Goal: Task Accomplishment & Management: Complete application form

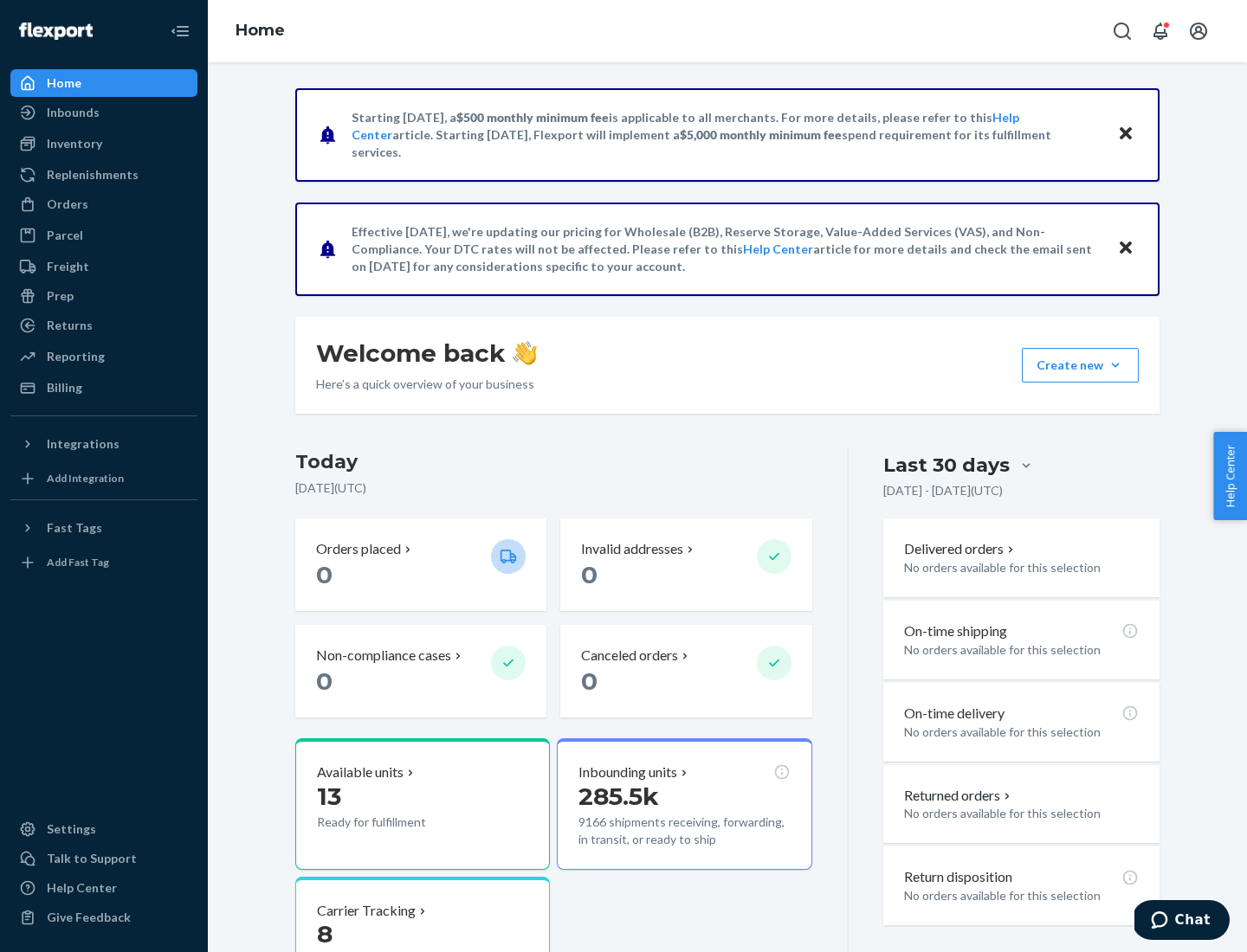
click at [1115, 366] on button "Create new Create new inbound Create new order Create new product" at bounding box center [1080, 365] width 117 height 34
click at [103, 113] on div "Inbounds" at bounding box center [103, 113] width 183 height 25
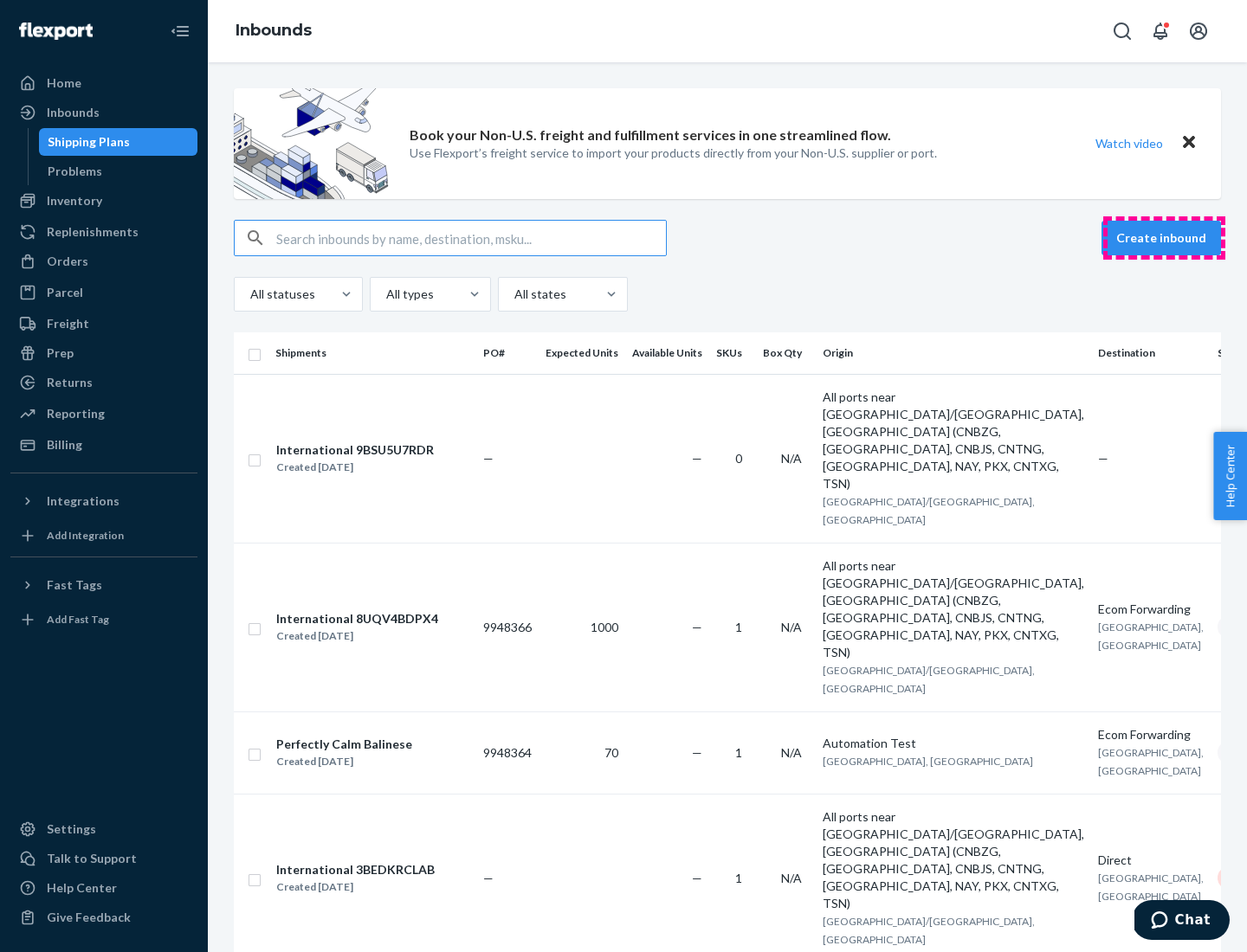
click at [1164, 238] on button "Create inbound" at bounding box center [1161, 238] width 120 height 34
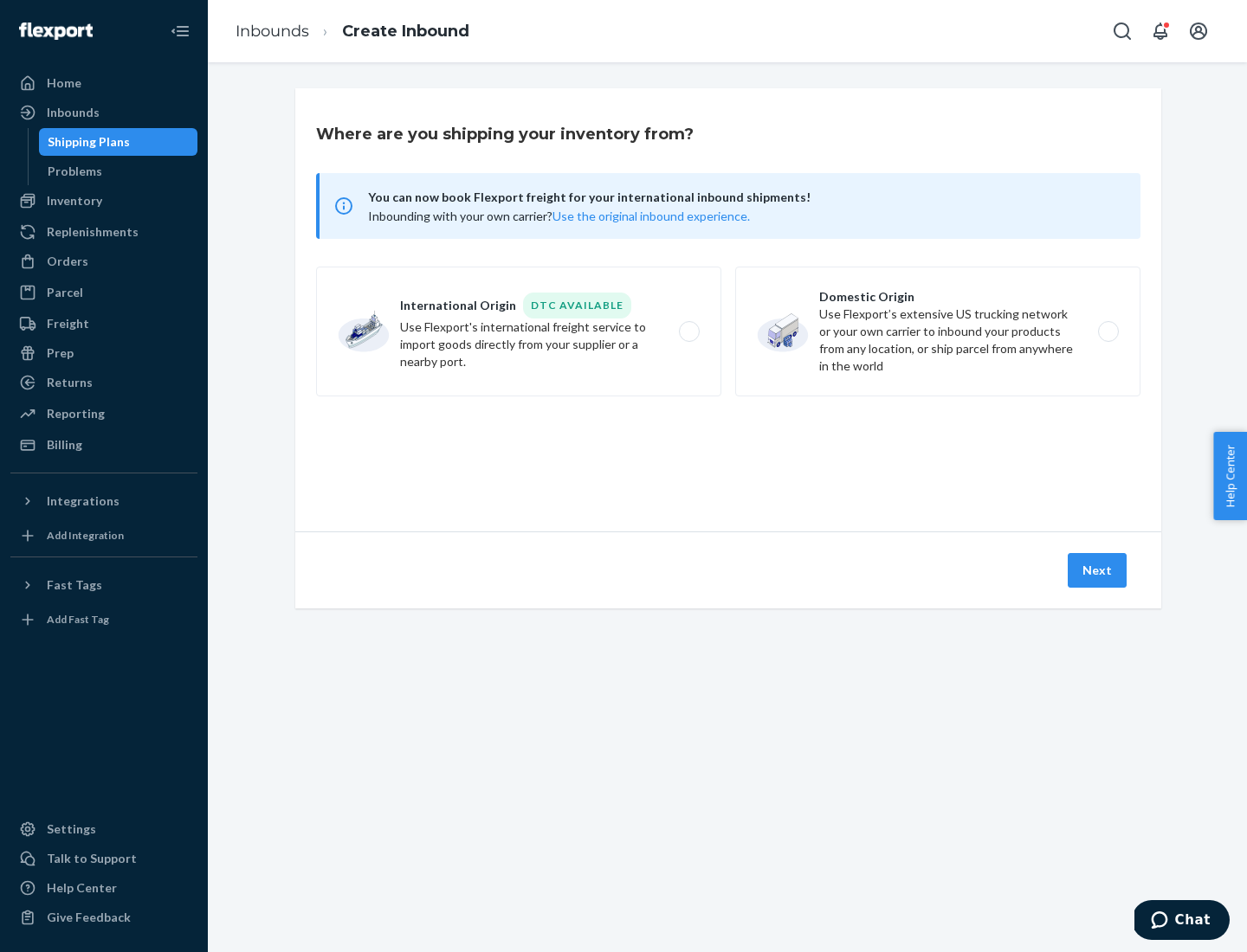
click at [938, 331] on label "Domestic Origin Use Flexport’s extensive US trucking network or your own carrie…" at bounding box center [938, 331] width 405 height 130
click at [1107, 331] on input "Domestic Origin Use Flexport’s extensive US trucking network or your own carrie…" at bounding box center [1113, 332] width 11 height 11
radio input "true"
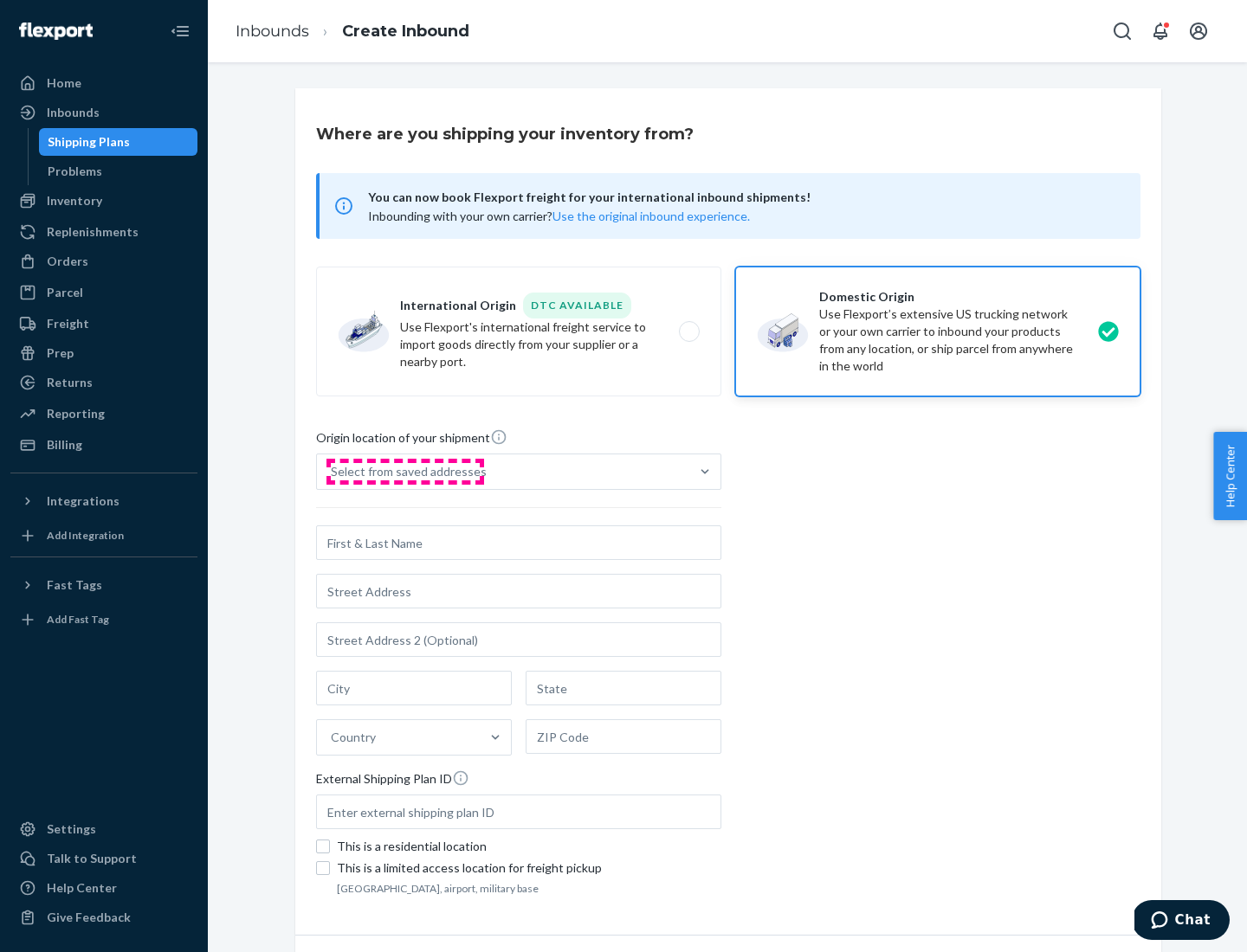
click at [405, 472] on div "Select from saved addresses" at bounding box center [408, 471] width 156 height 17
click at [332, 472] on input "Select from saved addresses" at bounding box center [331, 471] width 2 height 17
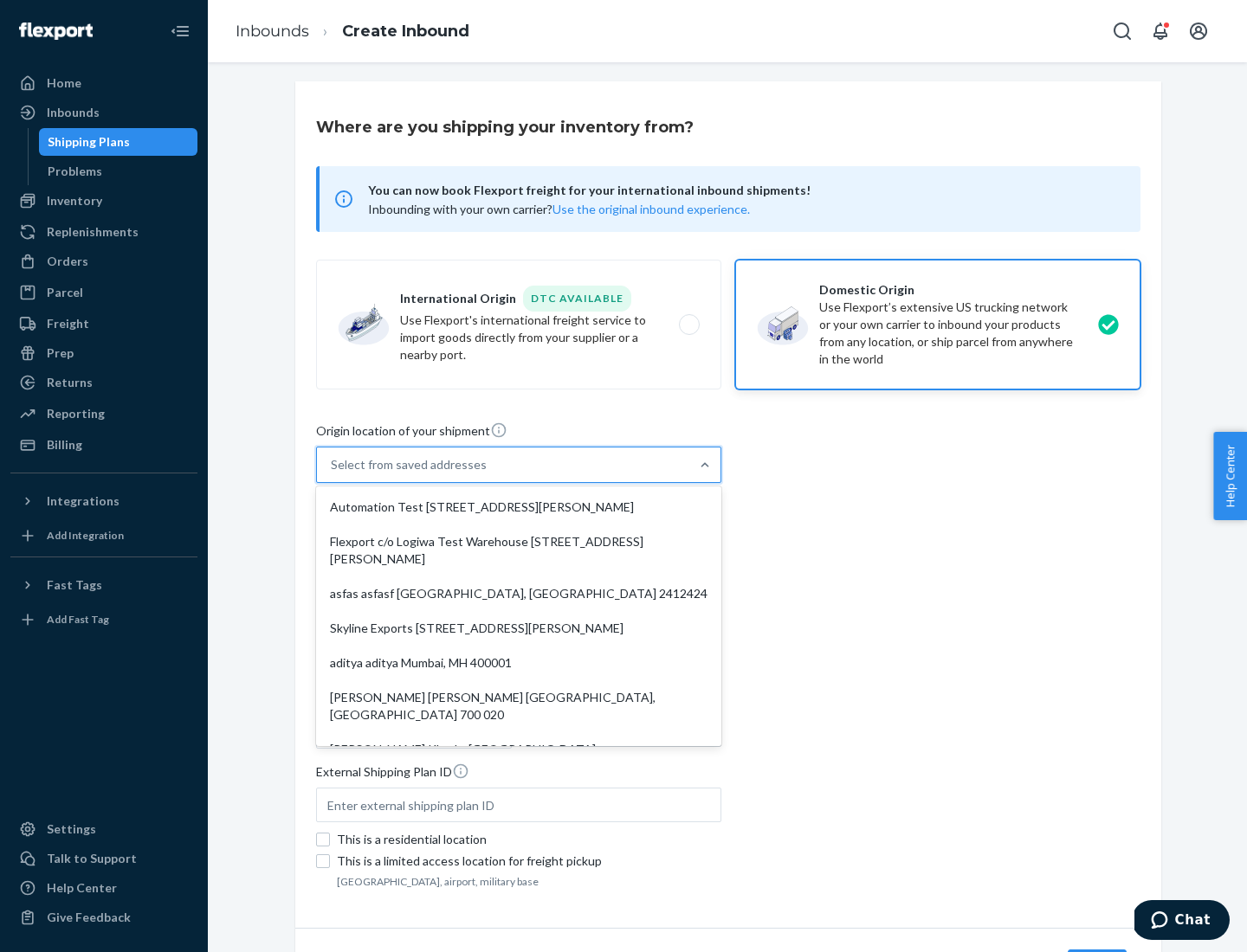
click at [518, 507] on div "Automation Test [STREET_ADDRESS][PERSON_NAME]" at bounding box center [518, 507] width 398 height 34
click at [332, 474] on input "option Automation Test [STREET_ADDRESS][PERSON_NAME]. 9 results available. Use …" at bounding box center [331, 465] width 2 height 17
type input "Automation Test"
type input "9th Floor"
type input "[GEOGRAPHIC_DATA]"
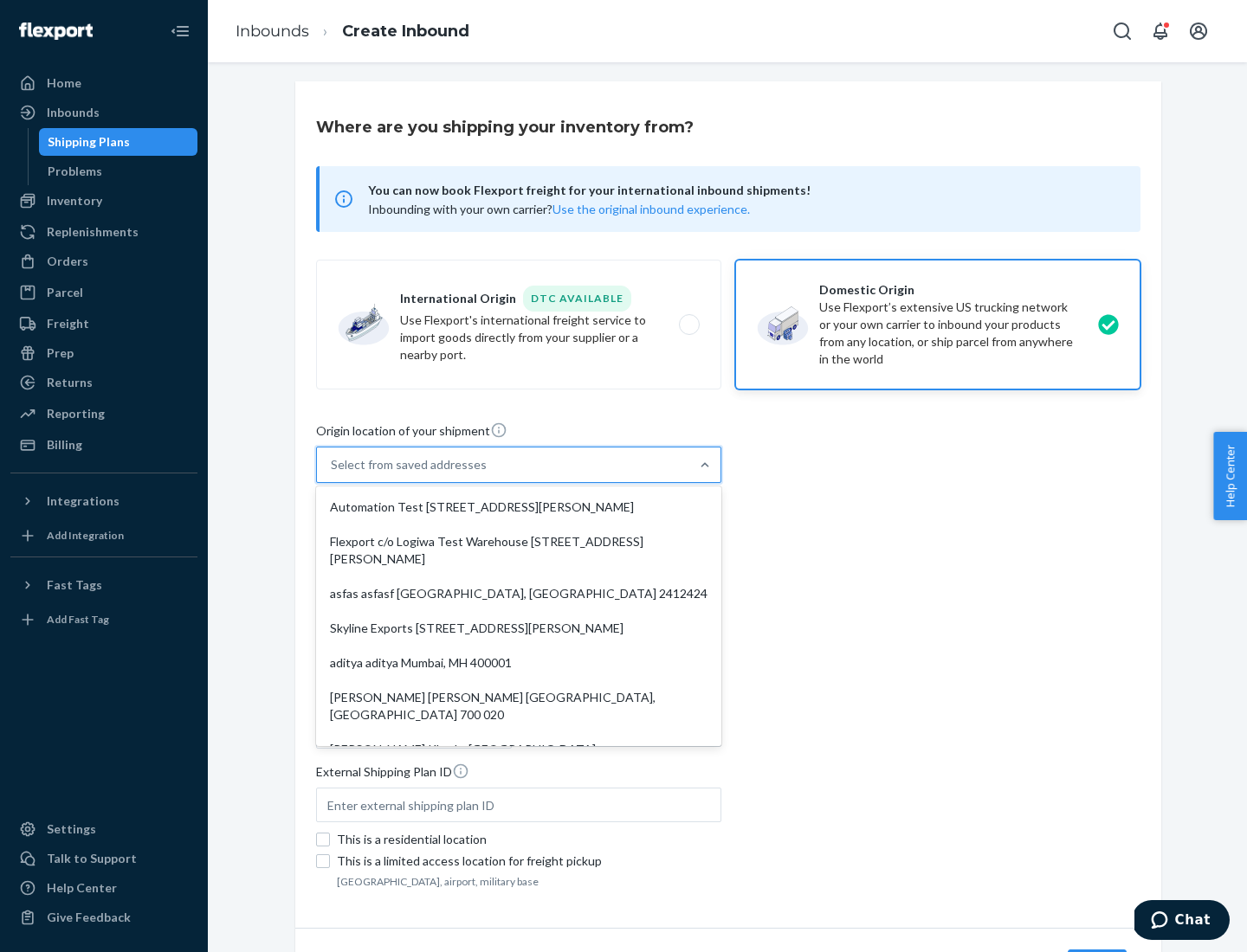
type input "CA"
type input "94104"
type input "[STREET_ADDRESS][PERSON_NAME]"
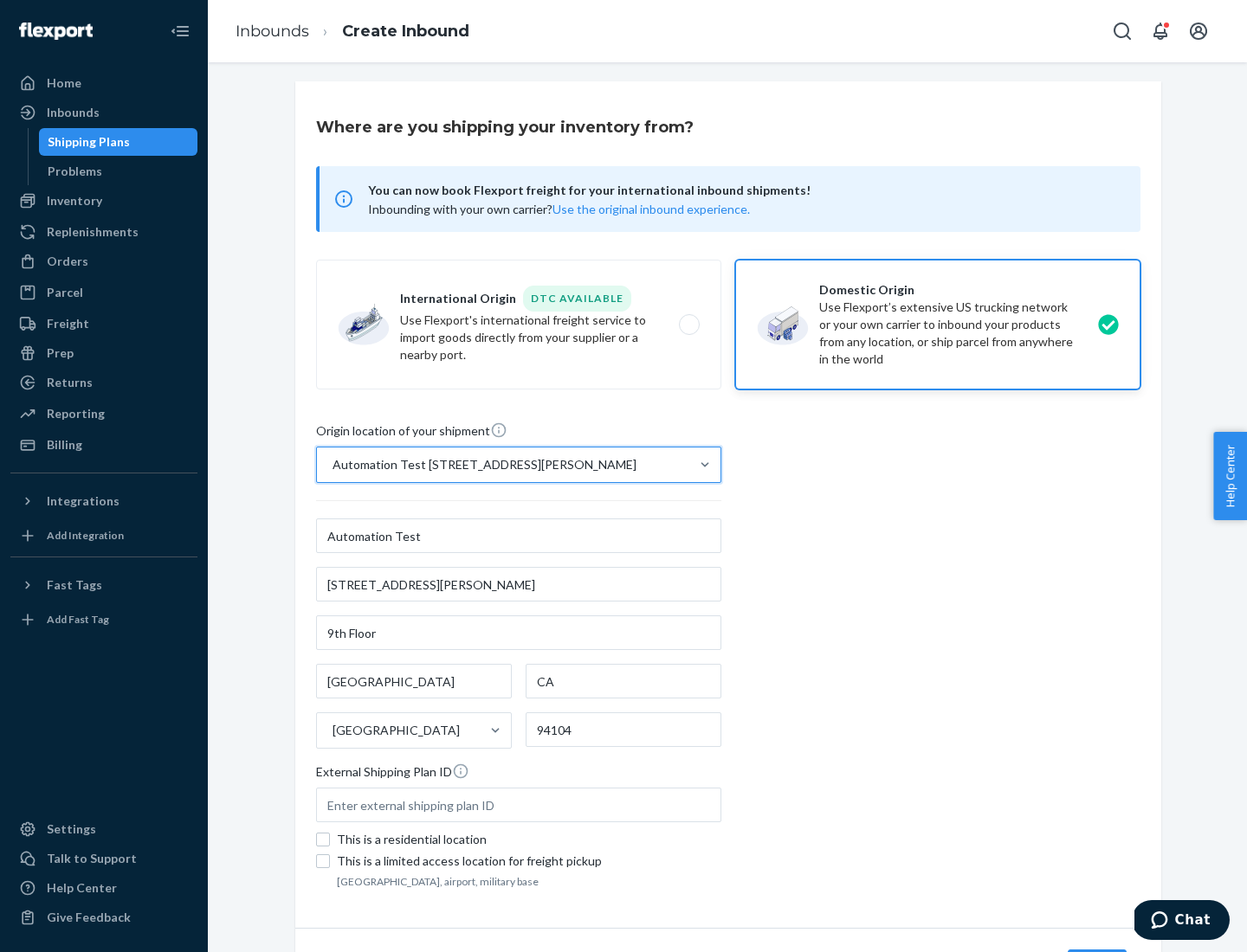
scroll to position [102, 0]
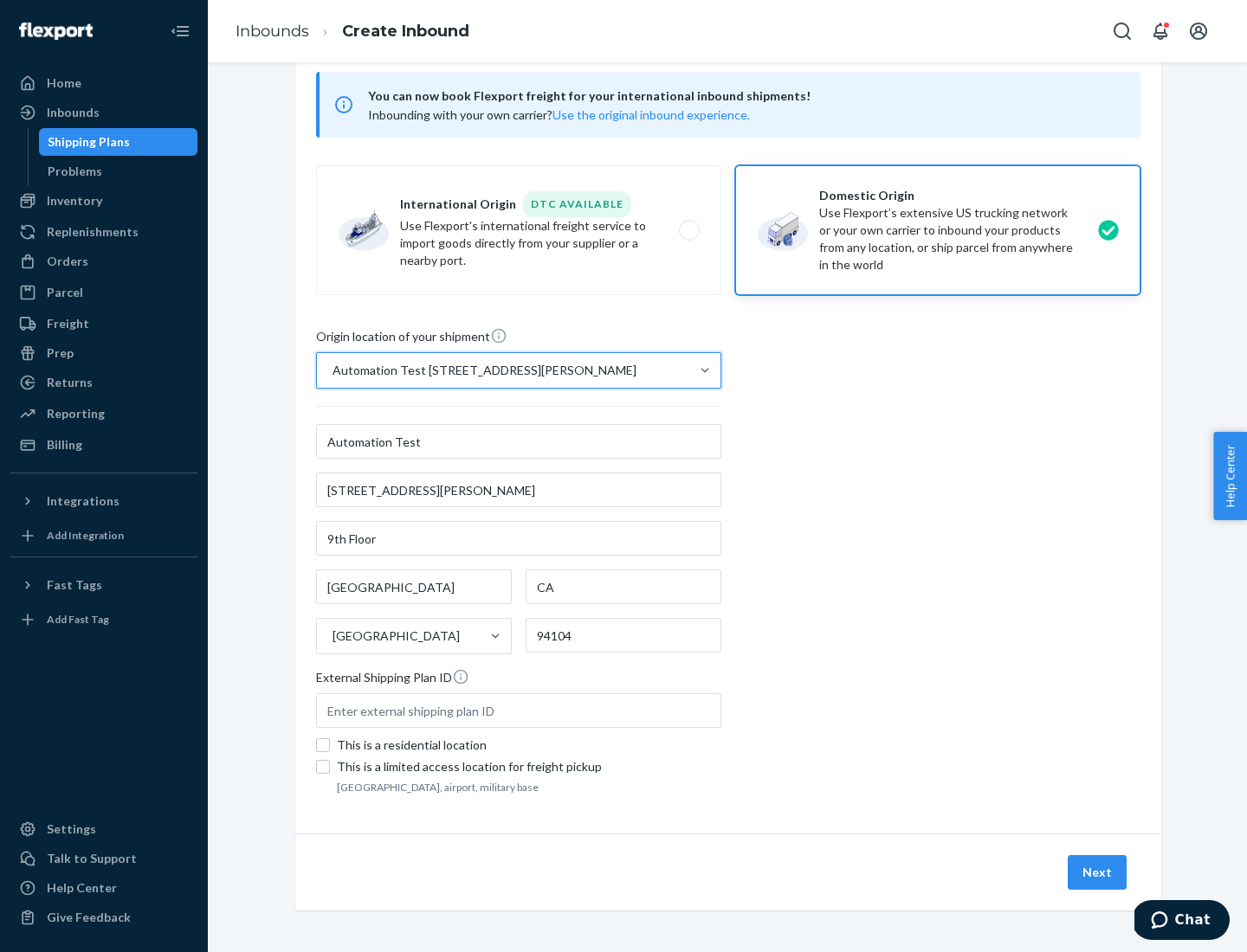
click at [1098, 873] on button "Next" at bounding box center [1096, 873] width 59 height 34
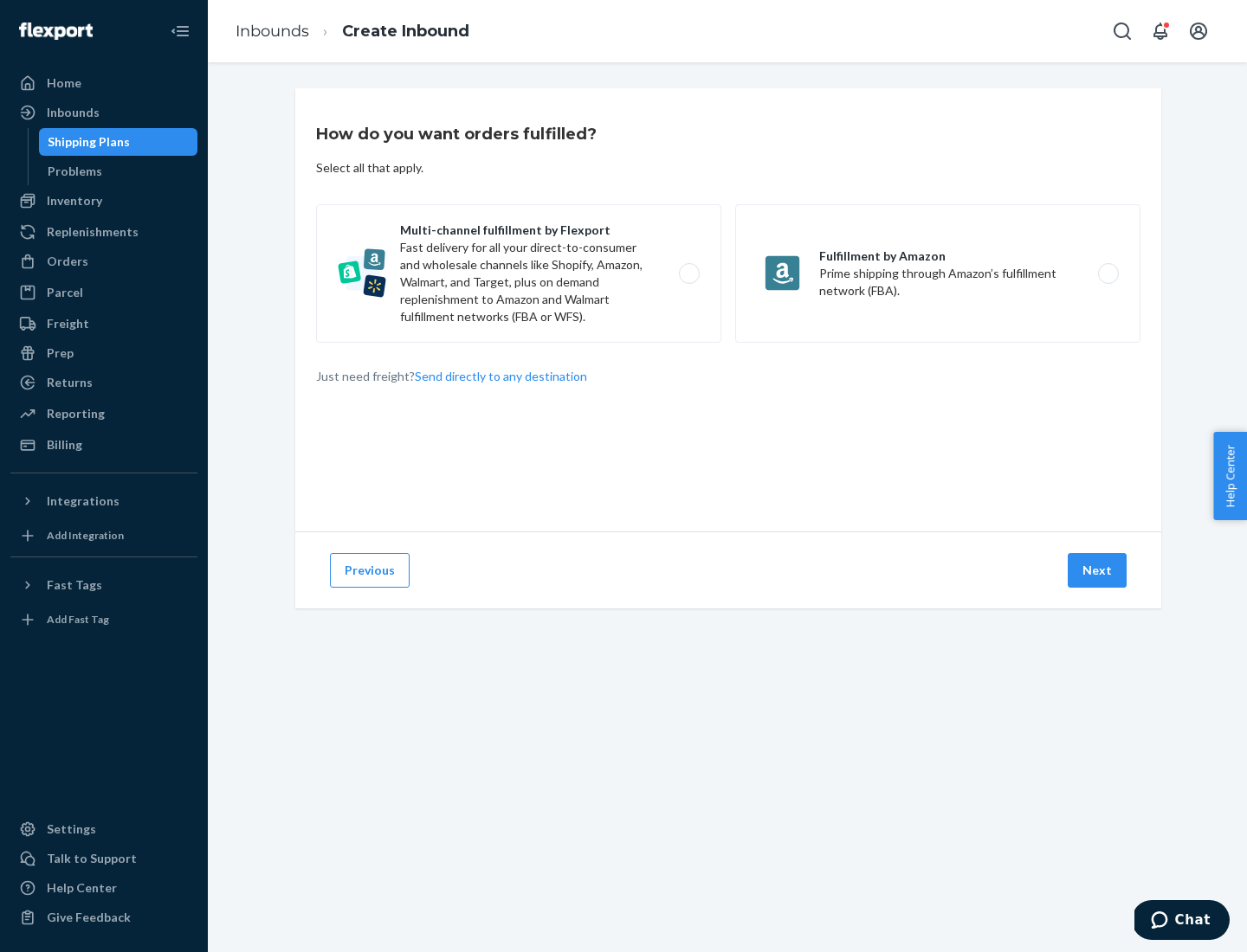
click at [518, 273] on label "Multi-channel fulfillment by Flexport Fast delivery for all your direct-to-cons…" at bounding box center [518, 273] width 405 height 139
click at [688, 273] on input "Multi-channel fulfillment by Flexport Fast delivery for all your direct-to-cons…" at bounding box center [693, 274] width 11 height 11
radio input "true"
click at [1098, 571] on button "Next" at bounding box center [1096, 571] width 59 height 34
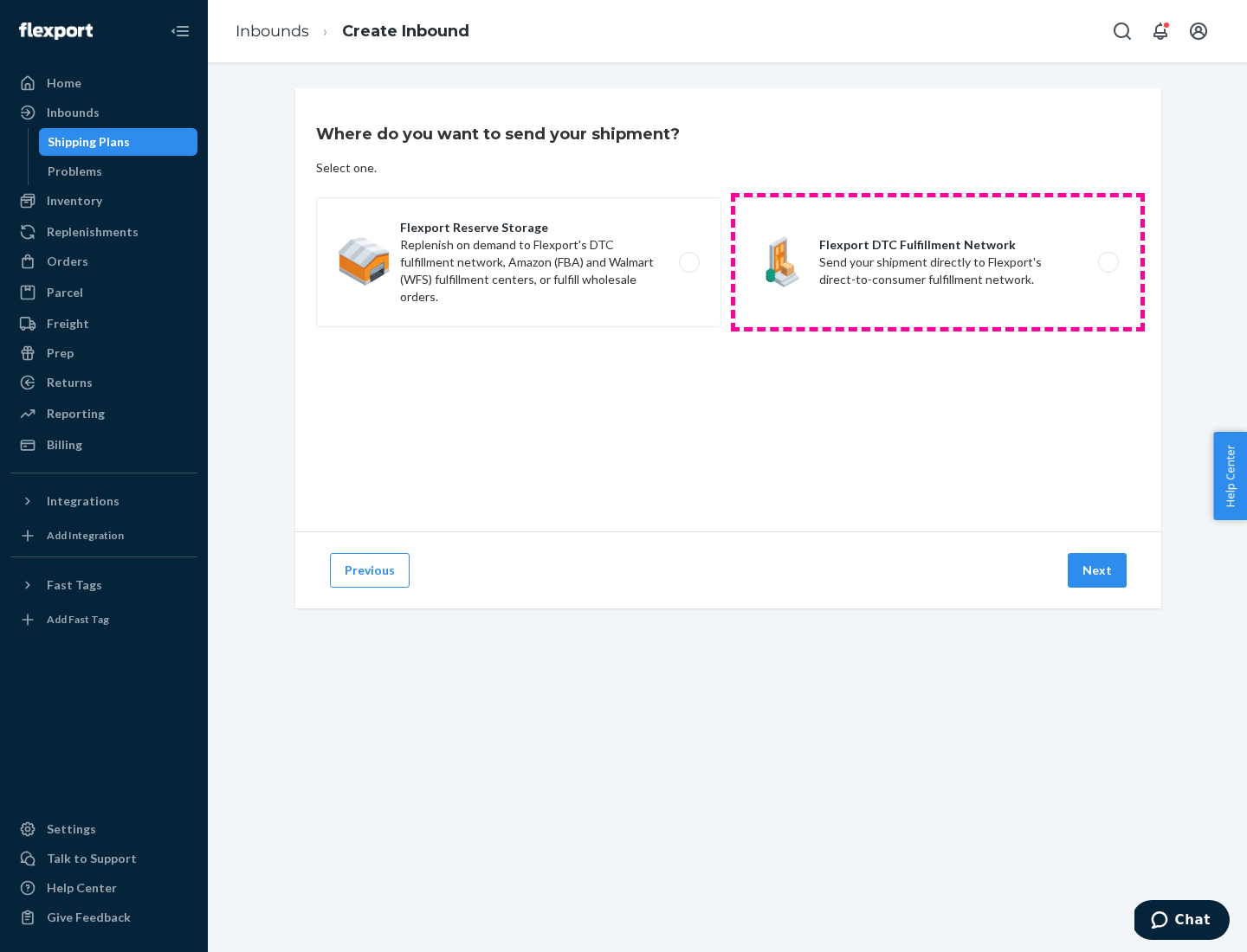
click at [938, 262] on label "Flexport DTC Fulfillment Network Send your shipment directly to Flexport's dire…" at bounding box center [938, 262] width 405 height 130
click at [1107, 262] on input "Flexport DTC Fulfillment Network Send your shipment directly to Flexport's dire…" at bounding box center [1113, 262] width 11 height 11
radio input "true"
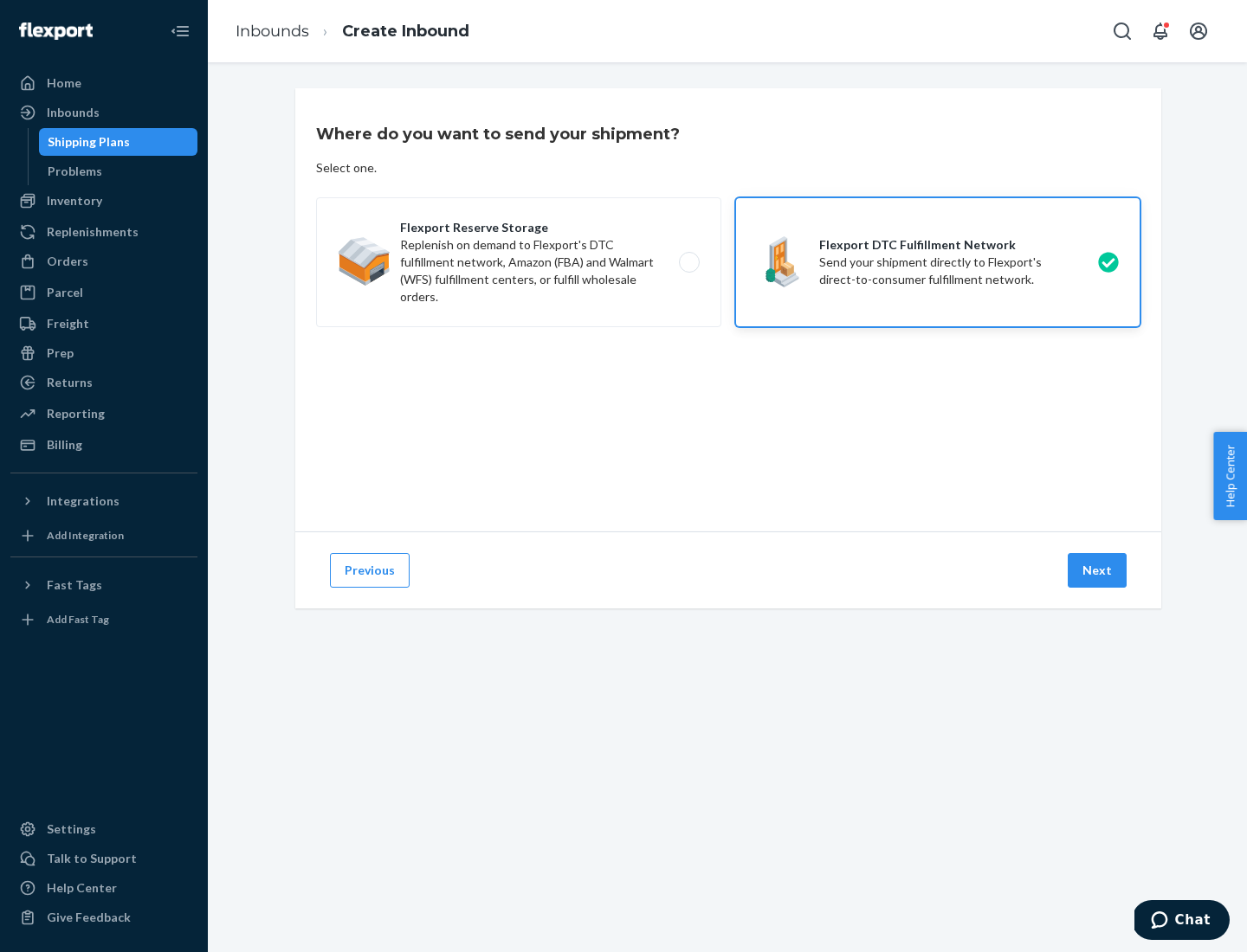
click at [1098, 571] on button "Next" at bounding box center [1096, 571] width 59 height 34
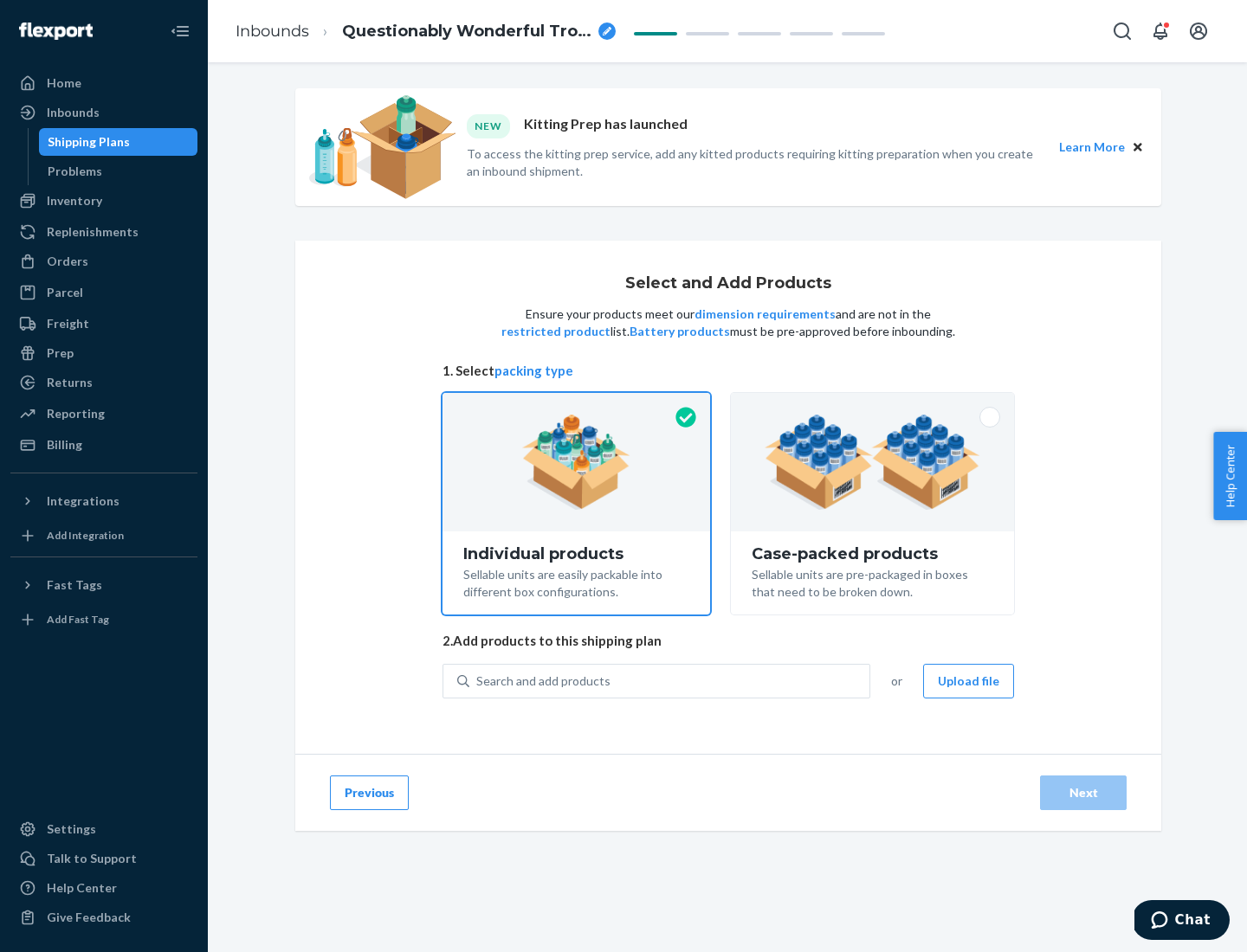
click at [873, 462] on img at bounding box center [872, 462] width 216 height 95
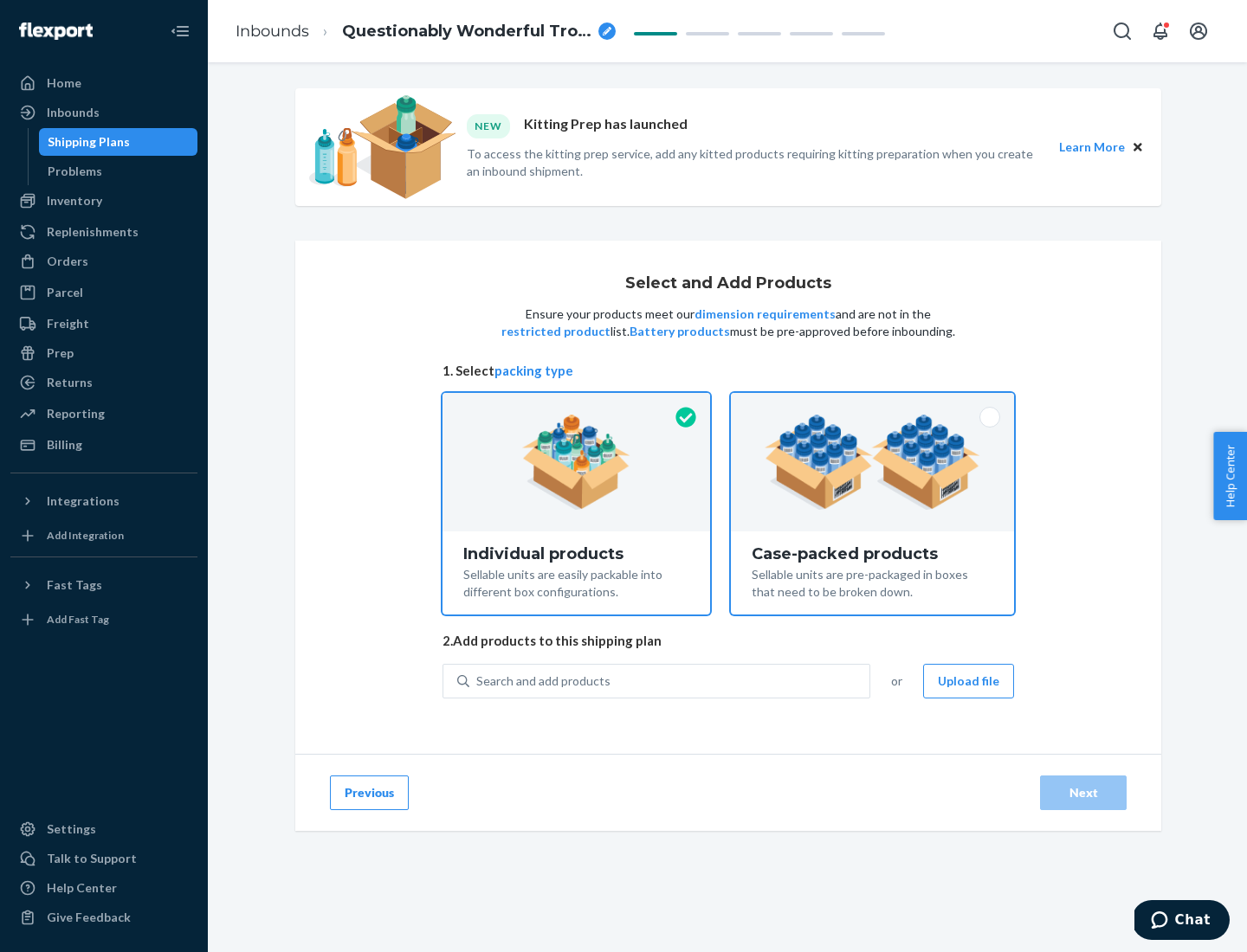
click at [873, 405] on input "Case-packed products Sellable units are pre-packaged in boxes that need to be b…" at bounding box center [872, 398] width 11 height 11
radio input "true"
radio input "false"
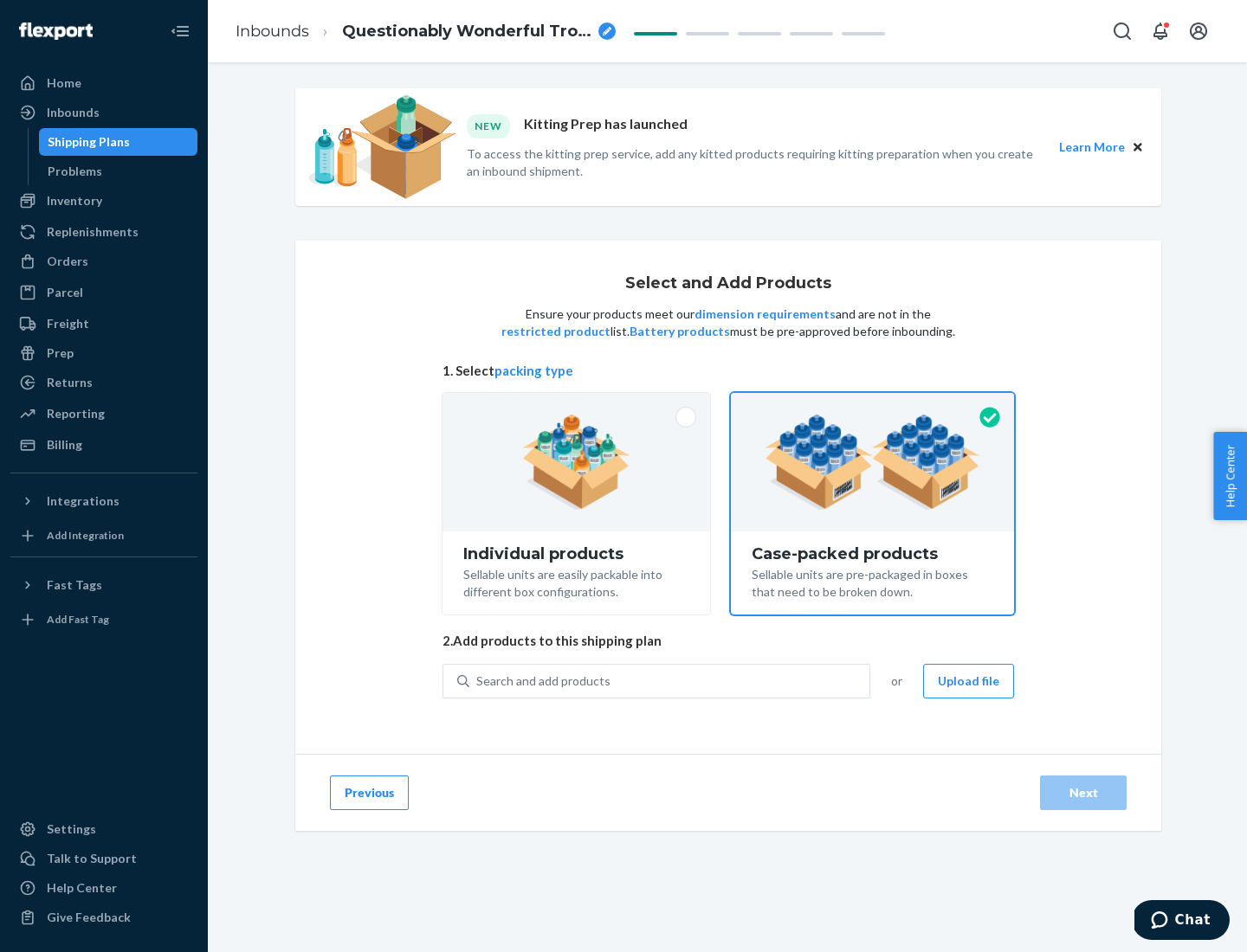
click at [670, 681] on div "Search and add products" at bounding box center [669, 682] width 400 height 31
click at [478, 681] on input "Search and add products" at bounding box center [477, 681] width 2 height 17
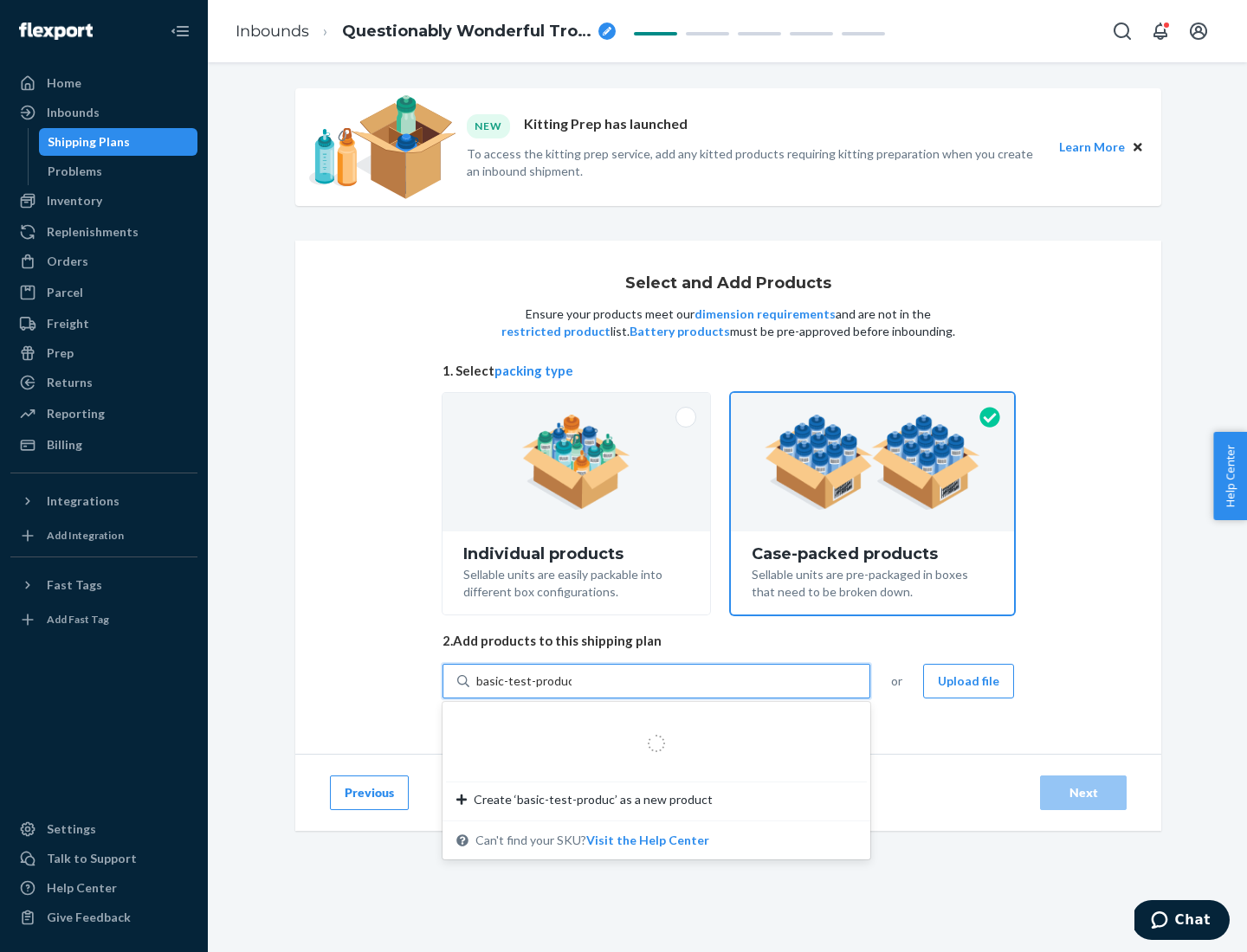
type input "basic-test-product-1"
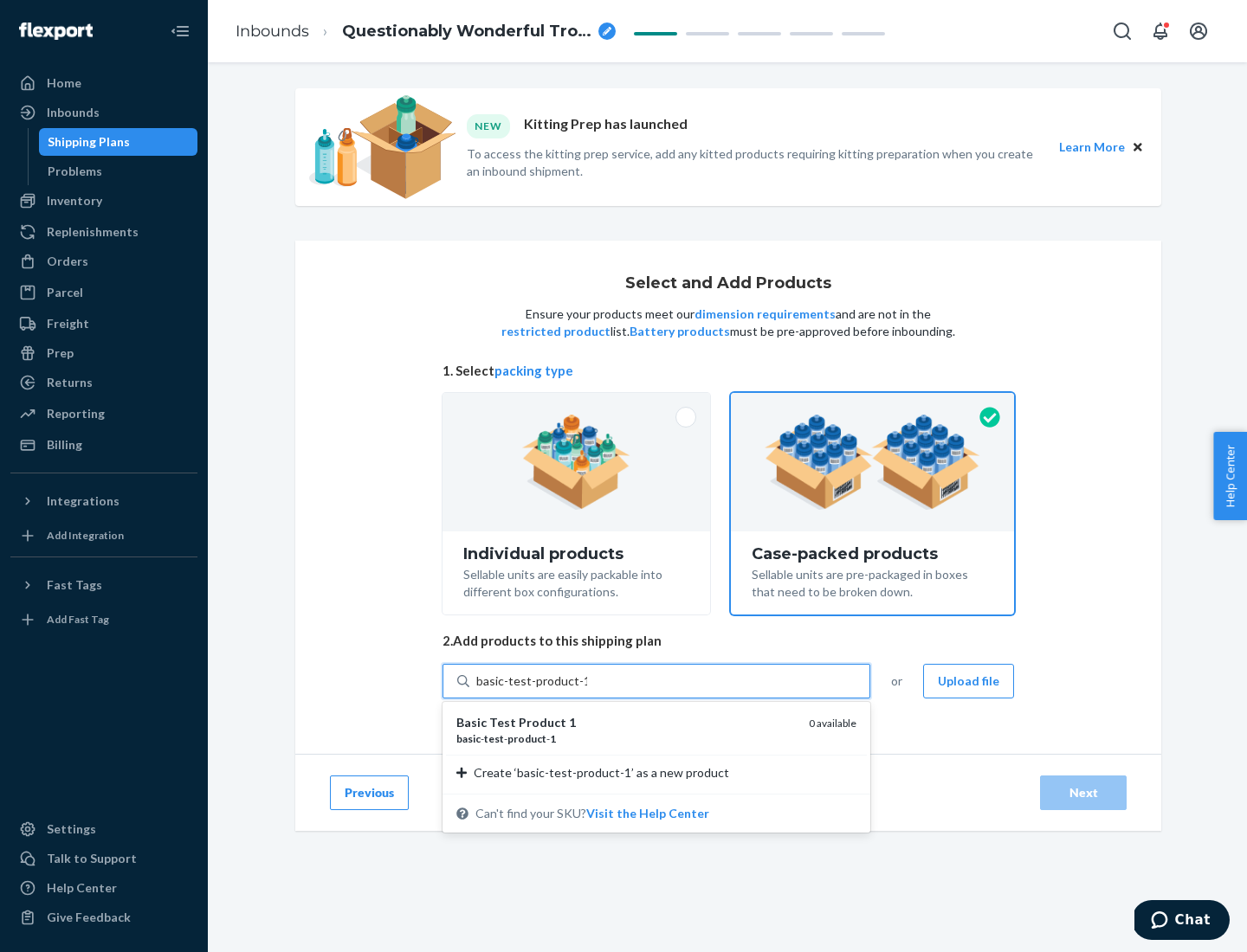
click at [626, 739] on div "basic - test - product - 1" at bounding box center [625, 739] width 339 height 15
click at [587, 690] on input "basic-test-product-1" at bounding box center [532, 681] width 111 height 17
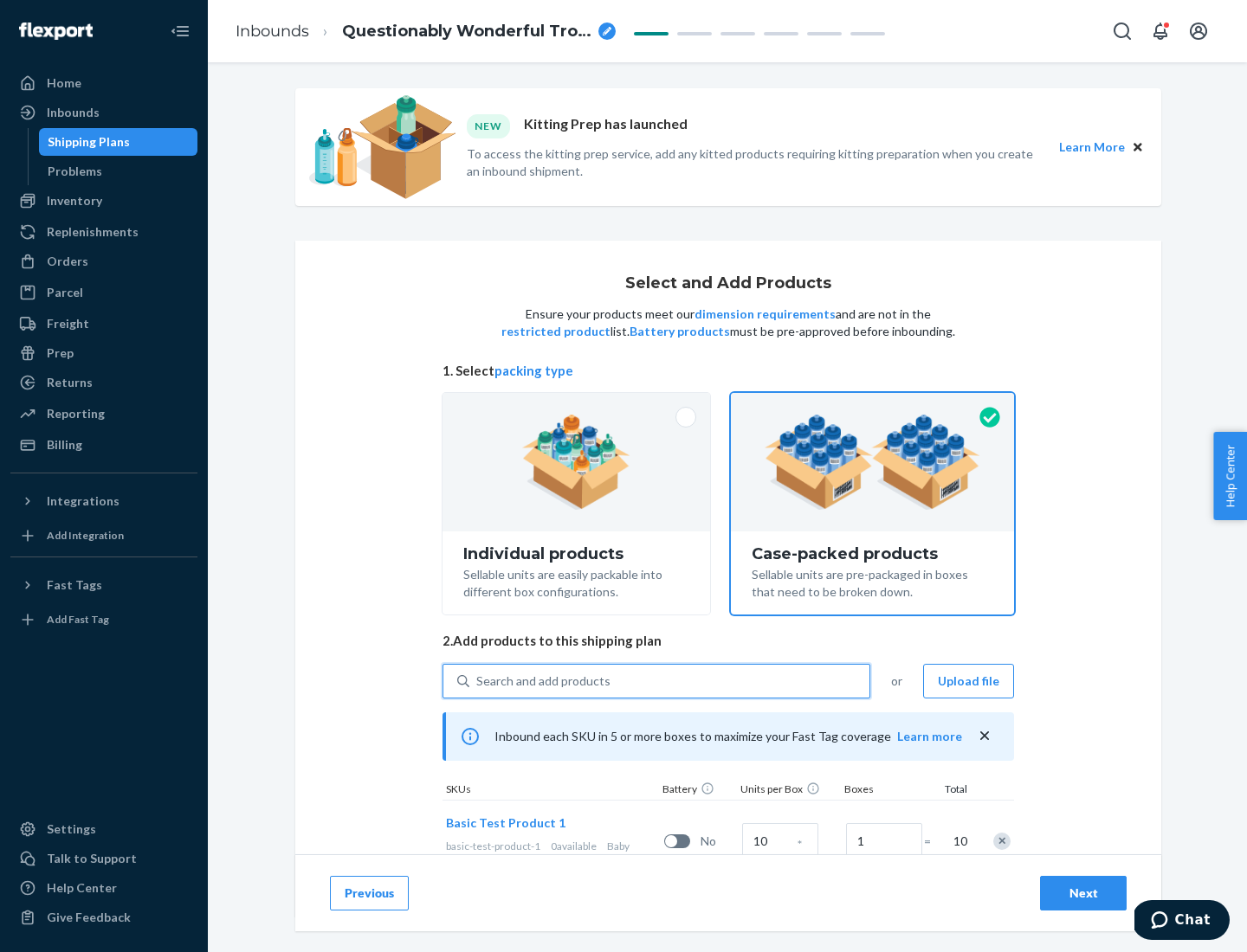
scroll to position [63, 0]
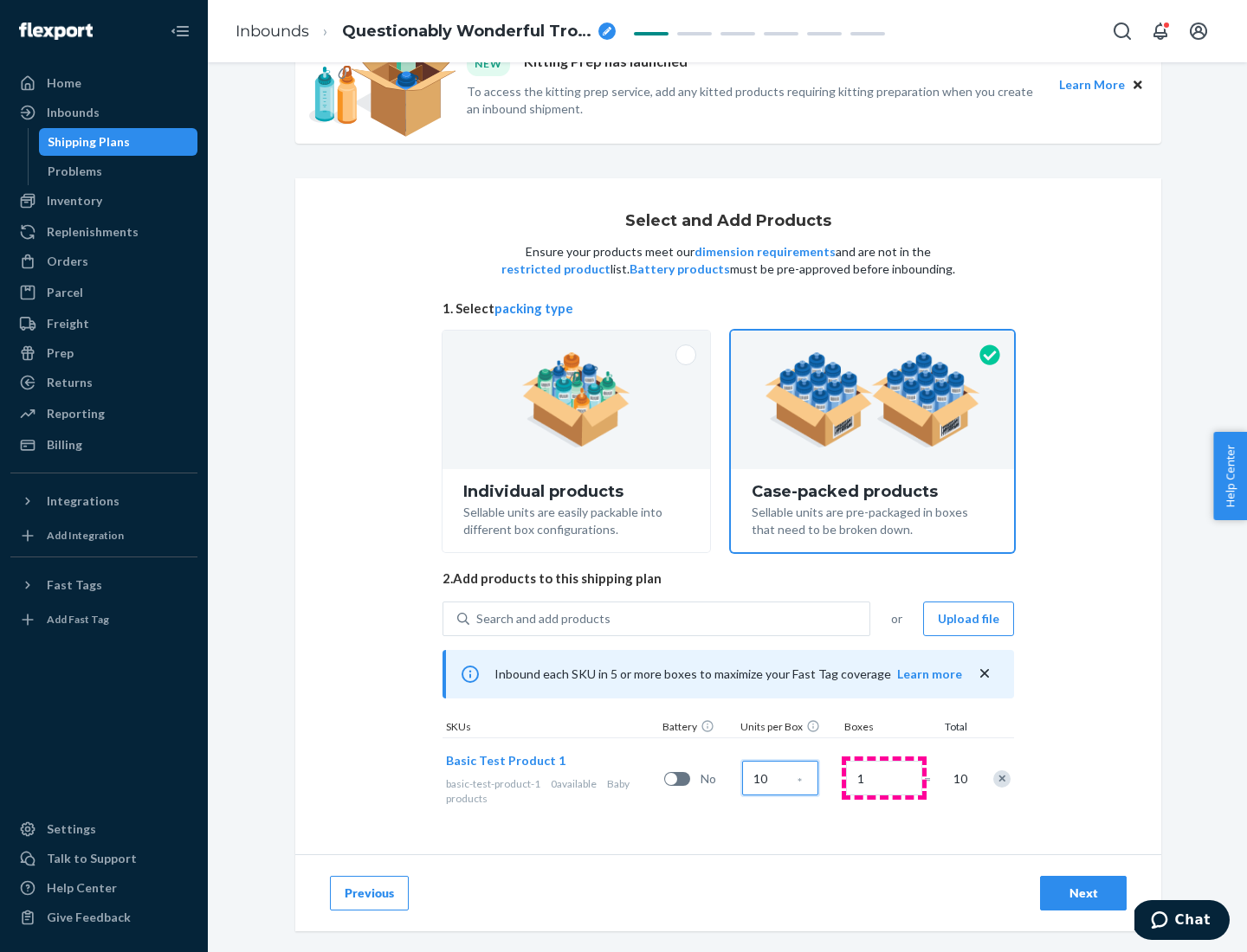
type input "10"
type input "7"
click at [1083, 893] on div "Next" at bounding box center [1083, 893] width 57 height 17
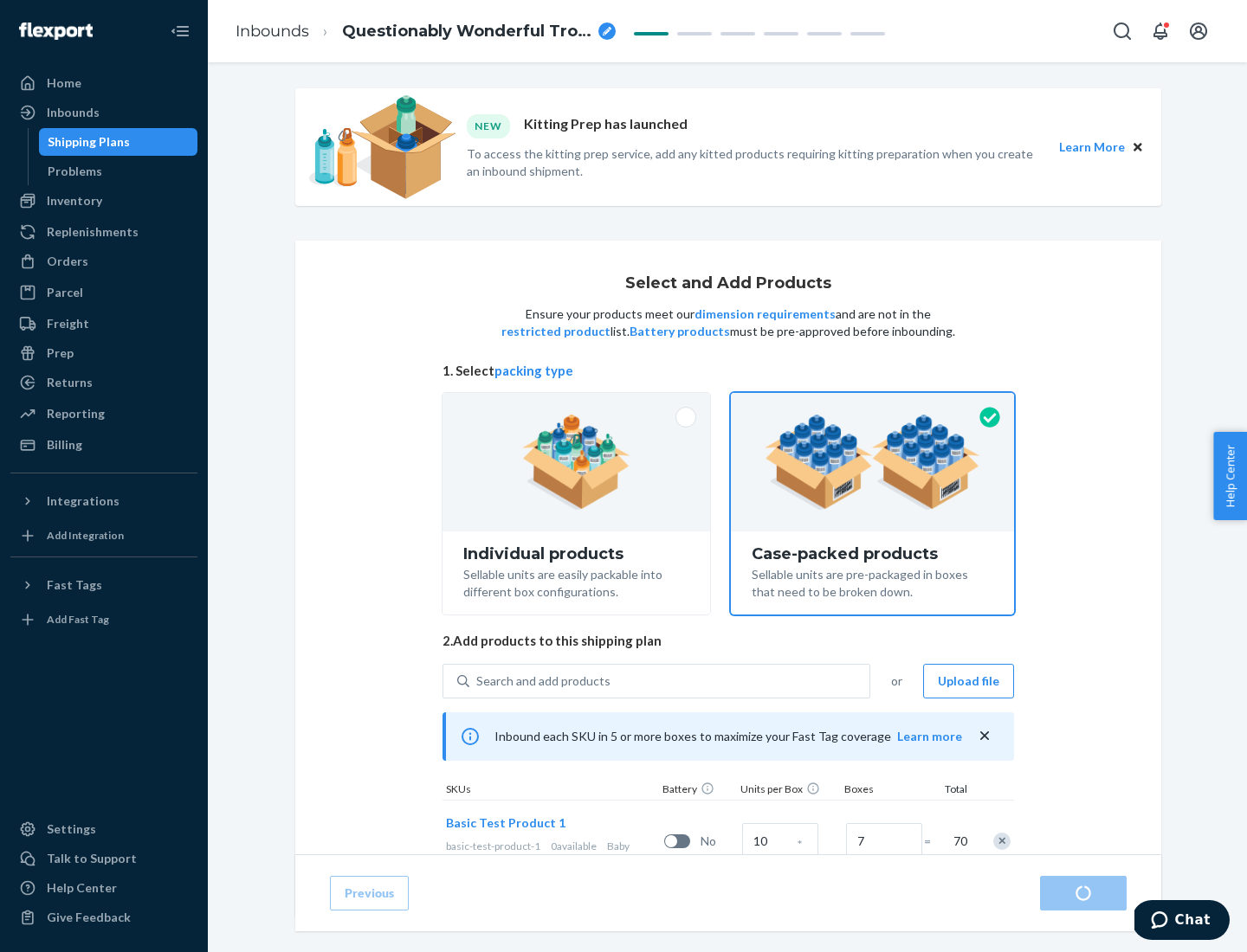
radio input "true"
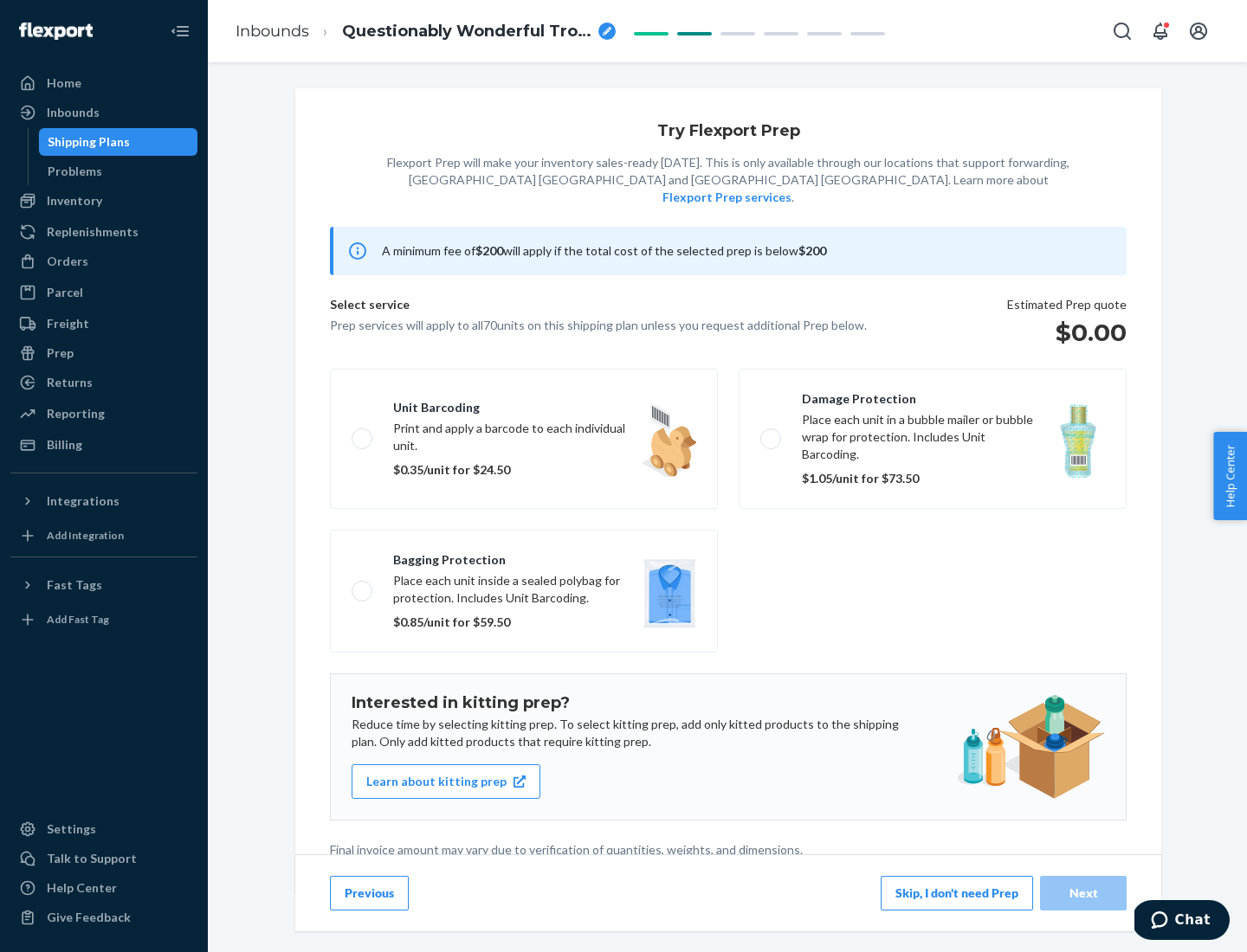
scroll to position [5, 0]
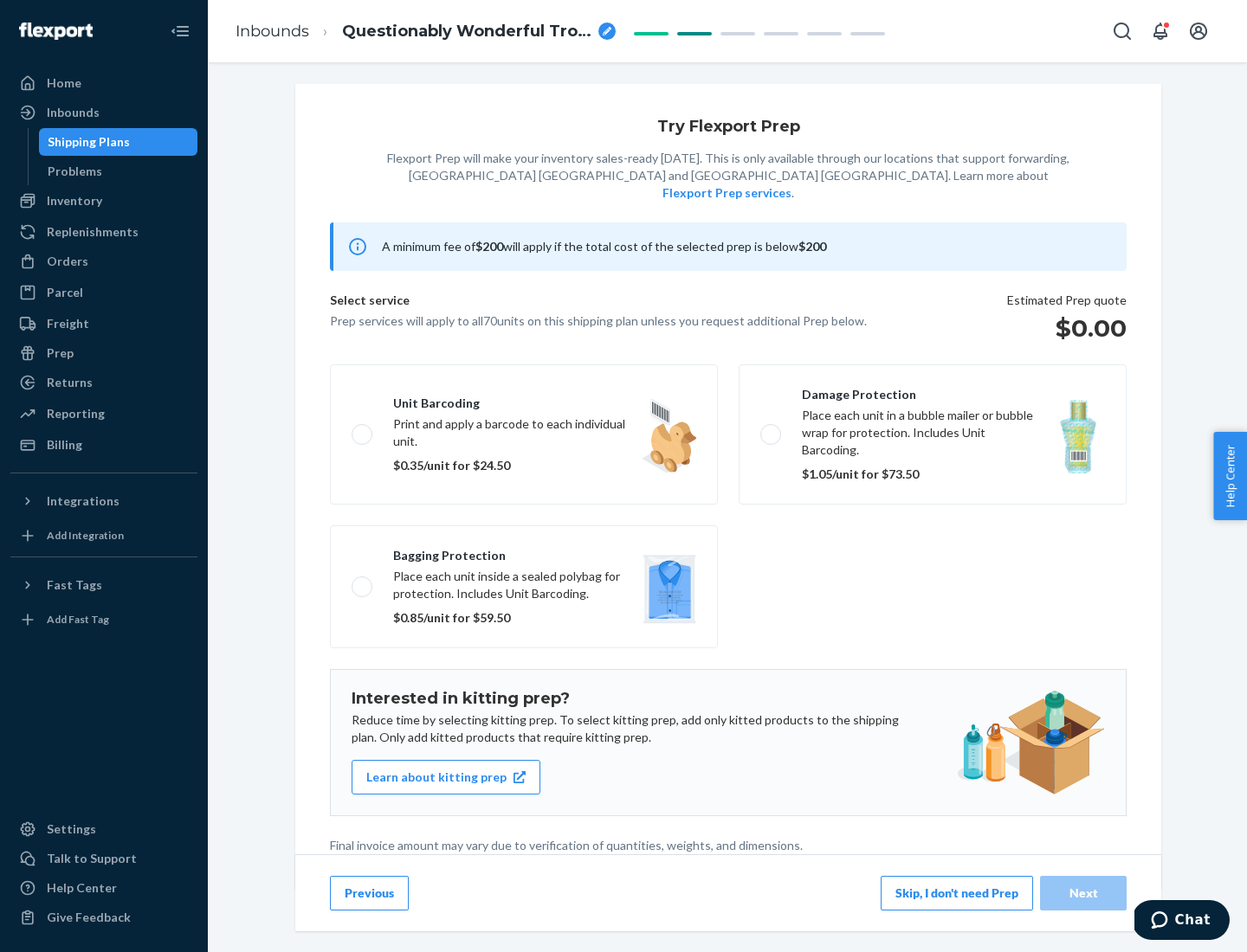
click at [524, 552] on label "Bagging protection Place each unit inside a sealed polybag for protection. Incl…" at bounding box center [523, 586] width 388 height 123
click at [363, 581] on input "Bagging protection Place each unit inside a sealed polybag for protection. Incl…" at bounding box center [357, 586] width 11 height 11
checkbox input "true"
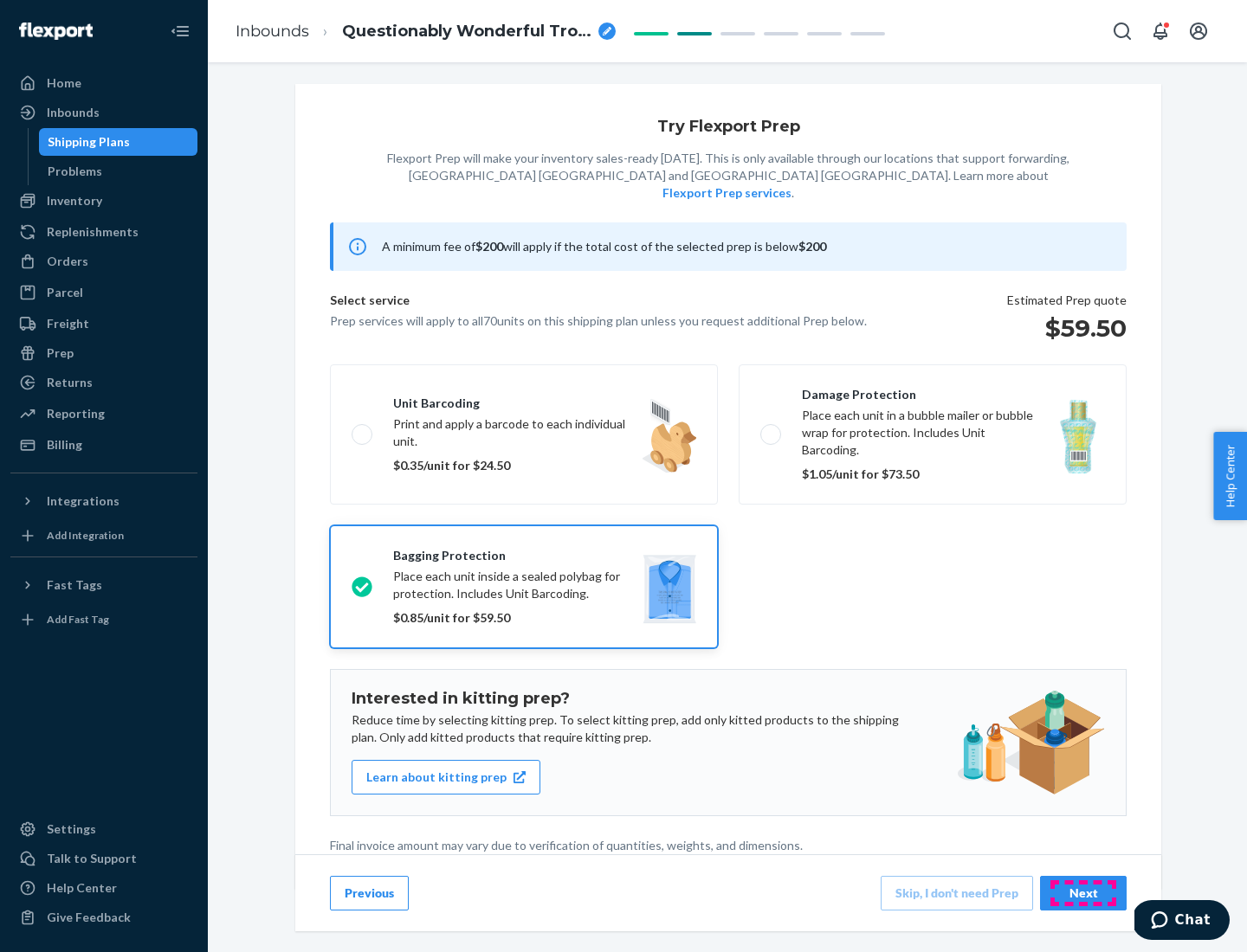
click at [1083, 893] on div "Next" at bounding box center [1083, 893] width 57 height 17
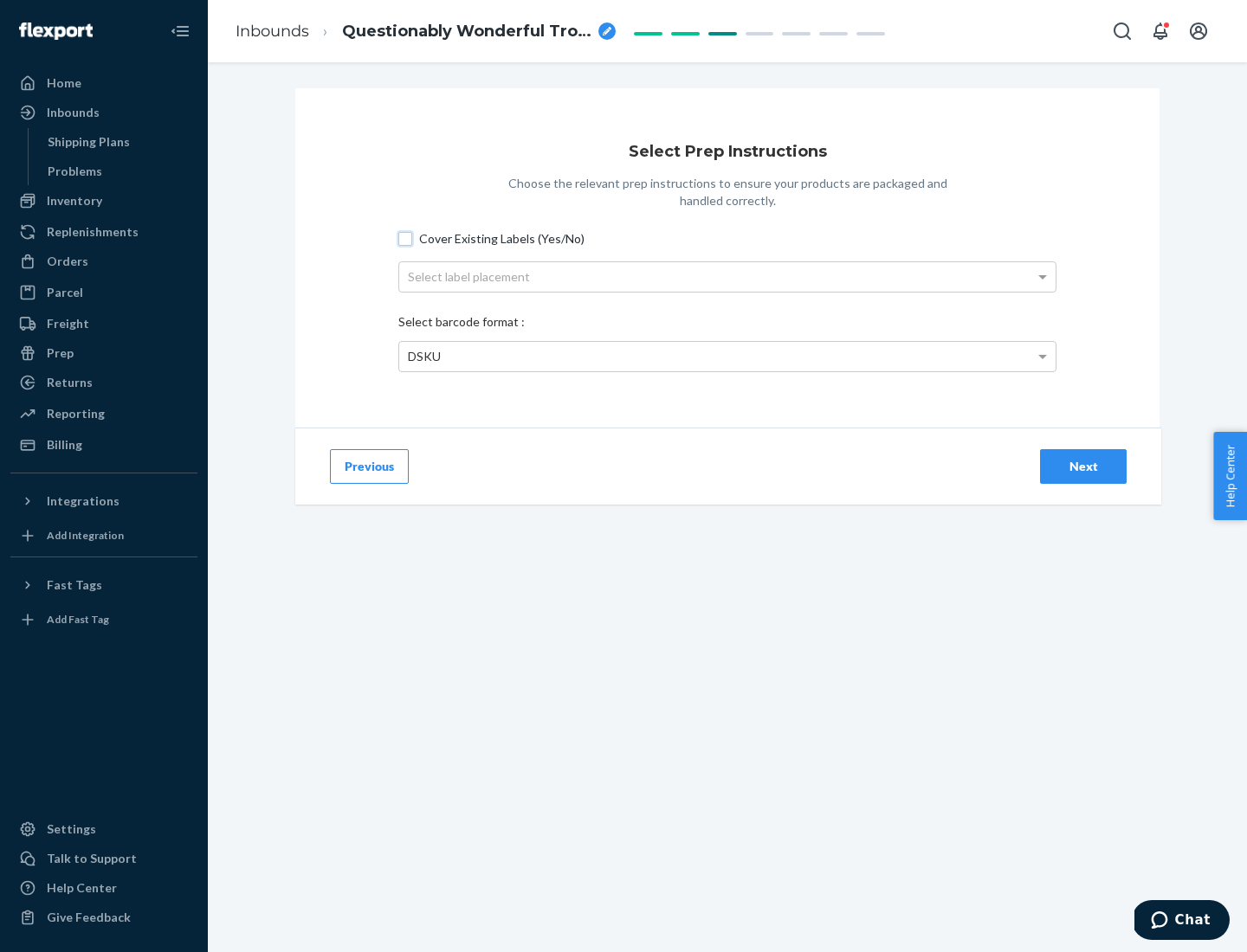
click at [405, 238] on input "Cover Existing Labels (Yes/No)" at bounding box center [405, 239] width 14 height 14
checkbox input "true"
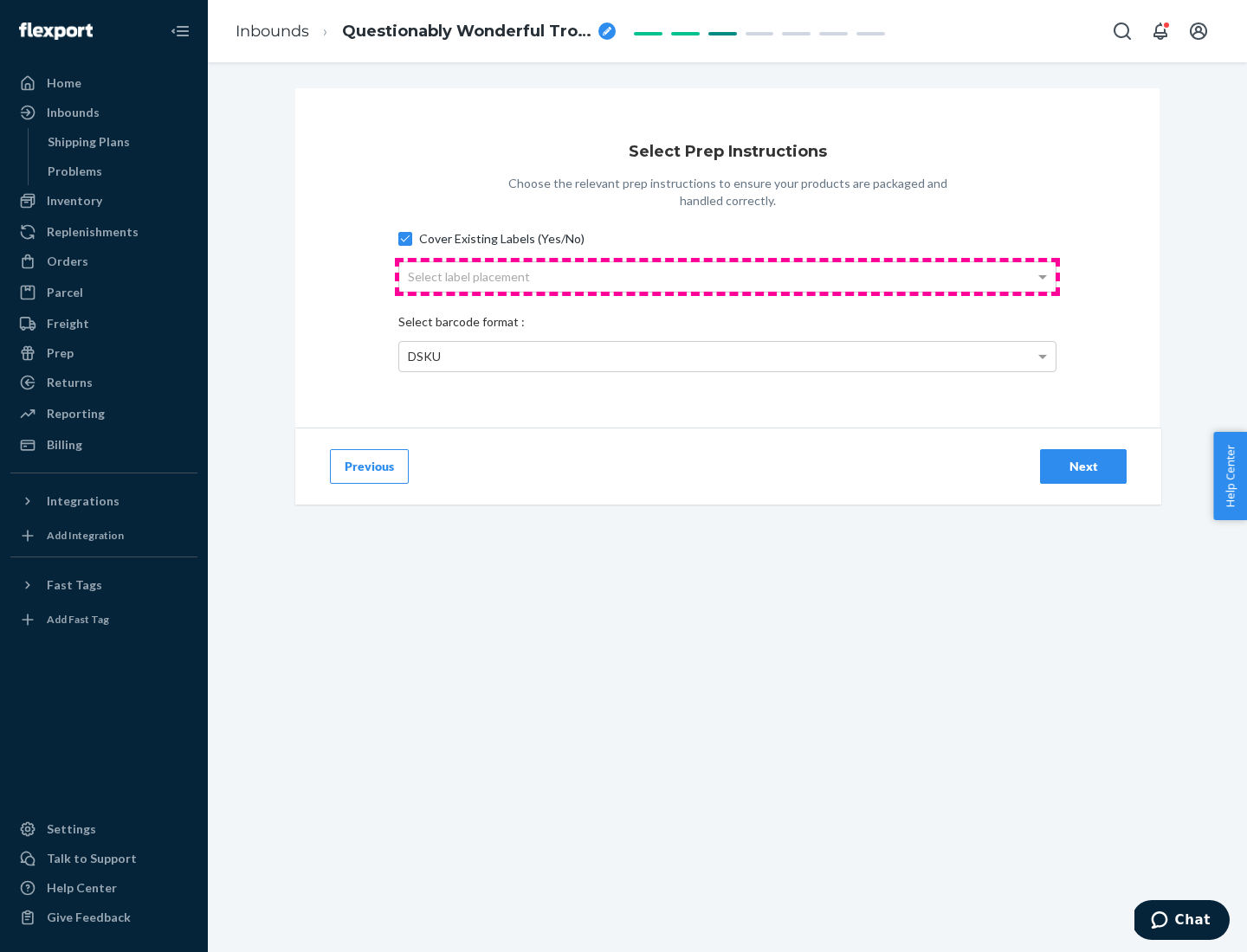
click at [727, 276] on div "Select label placement" at bounding box center [727, 277] width 656 height 29
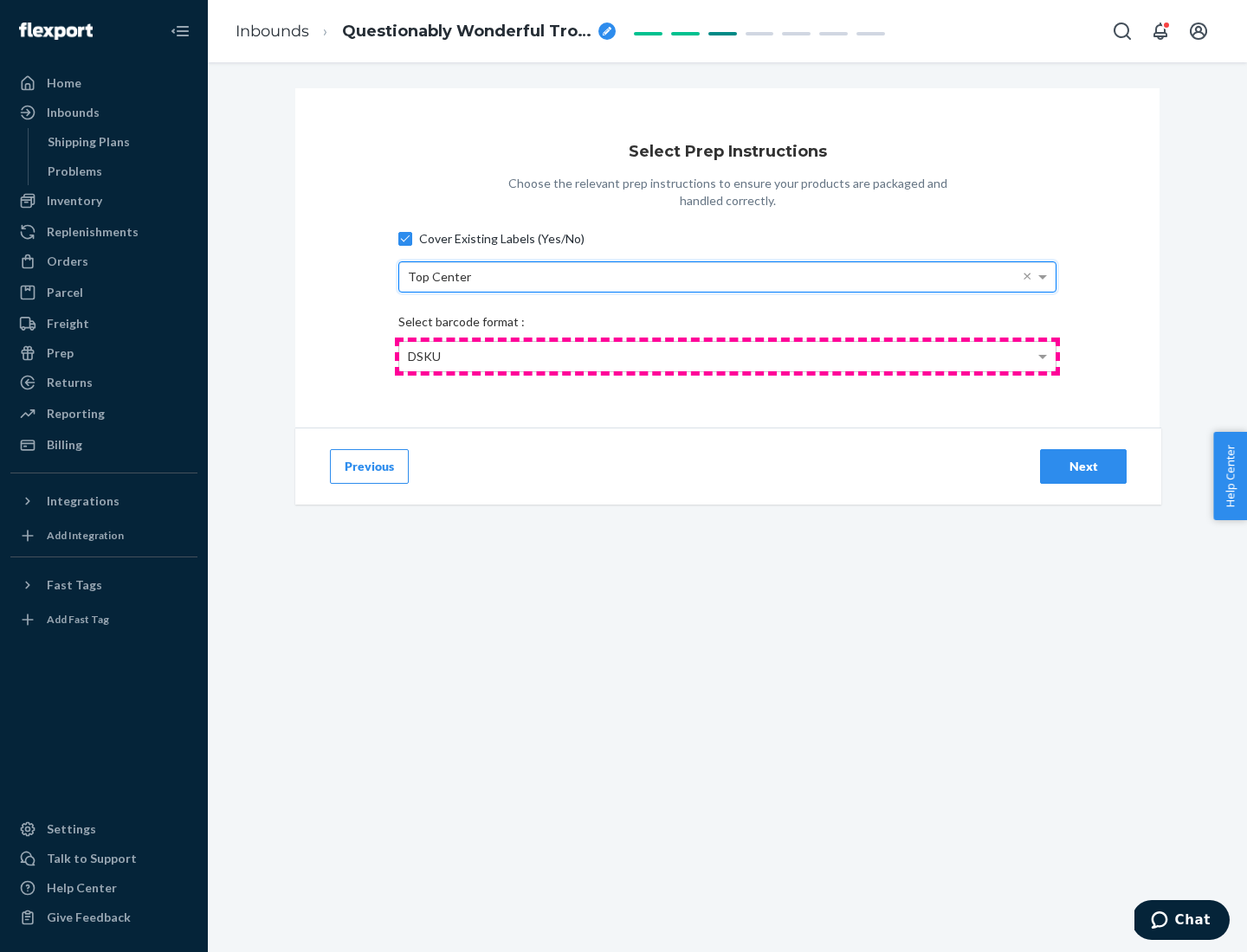
click at [727, 356] on div "DSKU" at bounding box center [727, 357] width 656 height 29
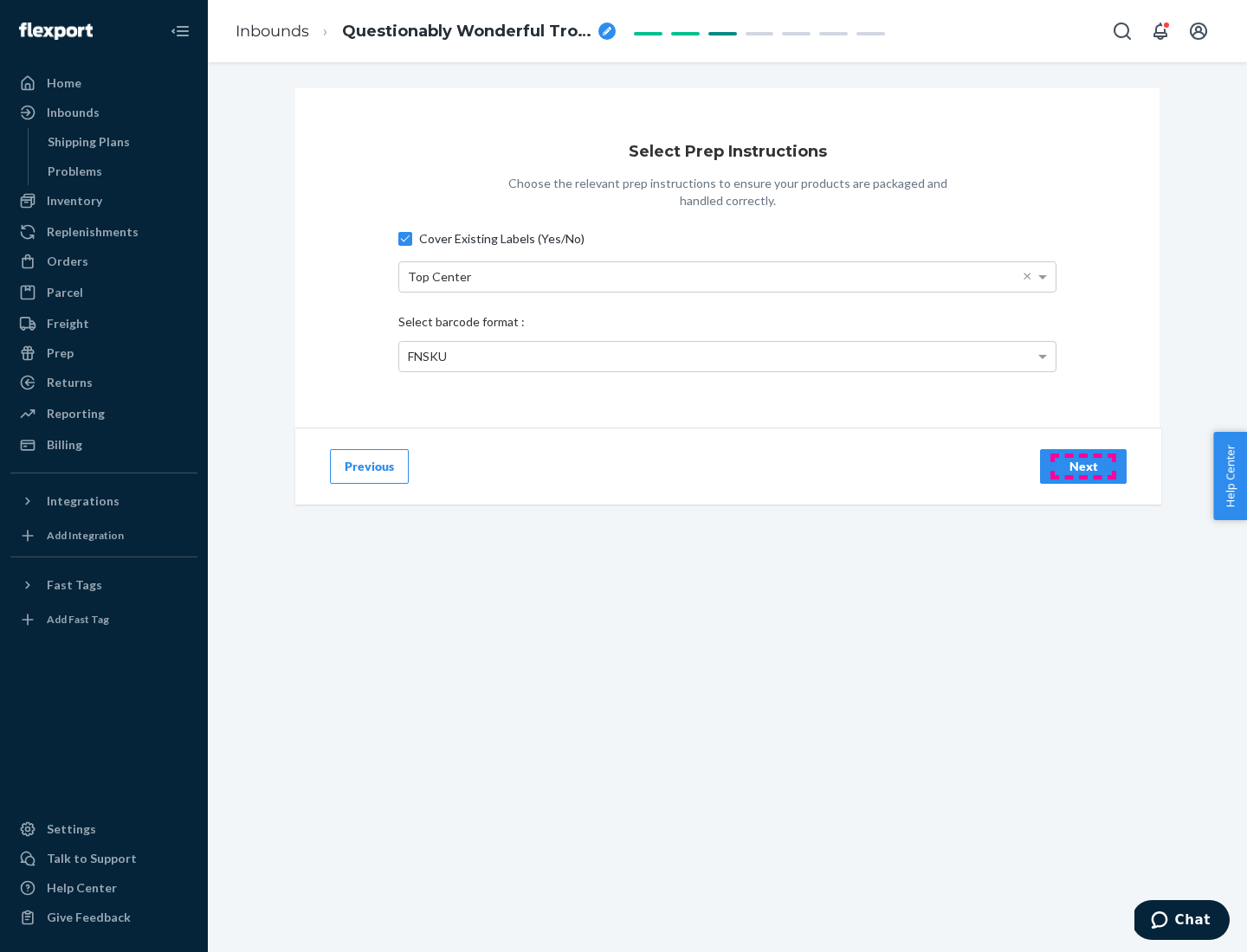
click at [1083, 466] on div "Next" at bounding box center [1083, 466] width 57 height 17
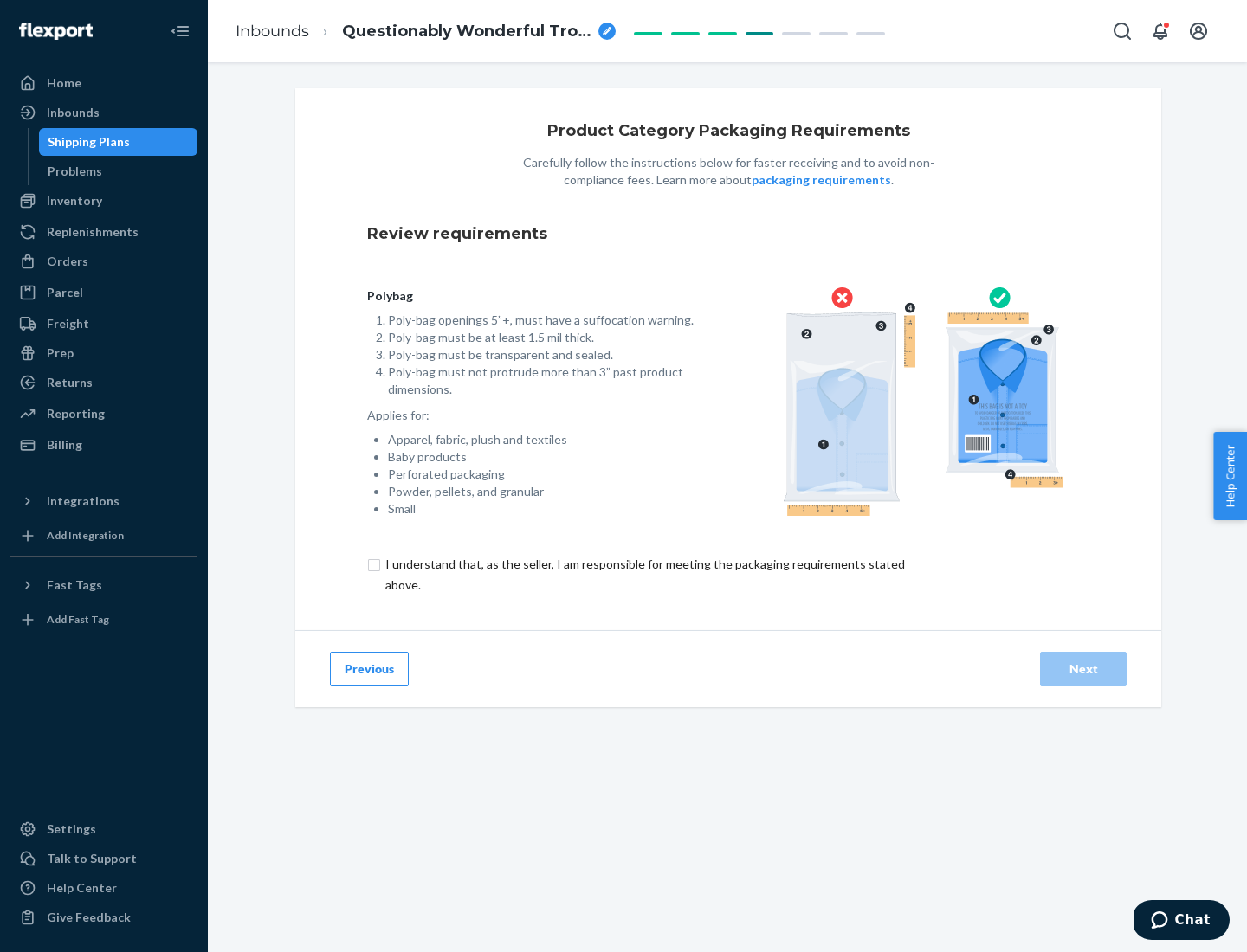
click at [643, 574] on input "checkbox" at bounding box center [654, 575] width 575 height 42
checkbox input "true"
click at [1083, 668] on div "Next" at bounding box center [1083, 669] width 57 height 17
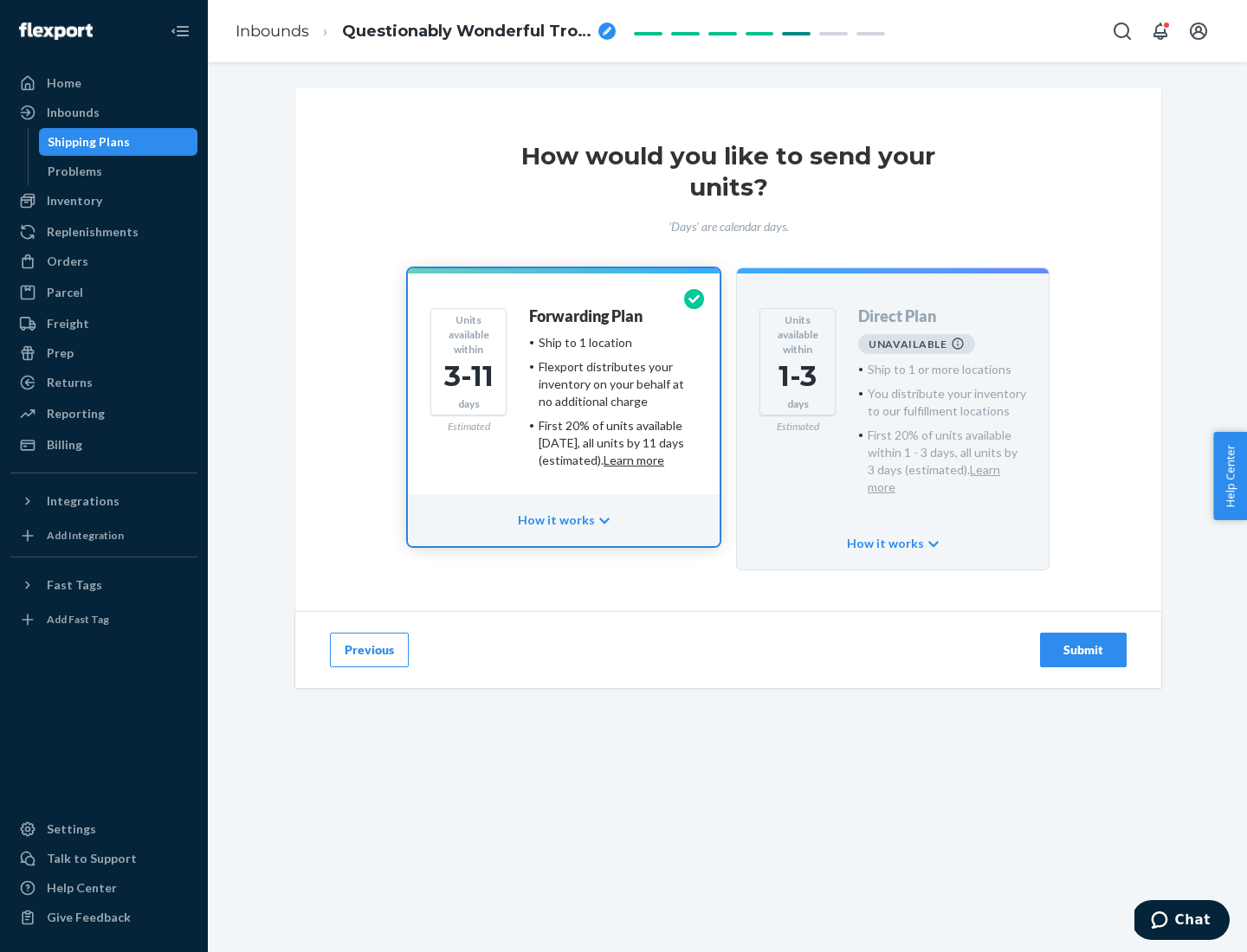
click at [587, 316] on h4 "Forwarding Plan" at bounding box center [585, 317] width 113 height 17
click at [1083, 642] on div "Submit" at bounding box center [1083, 650] width 57 height 17
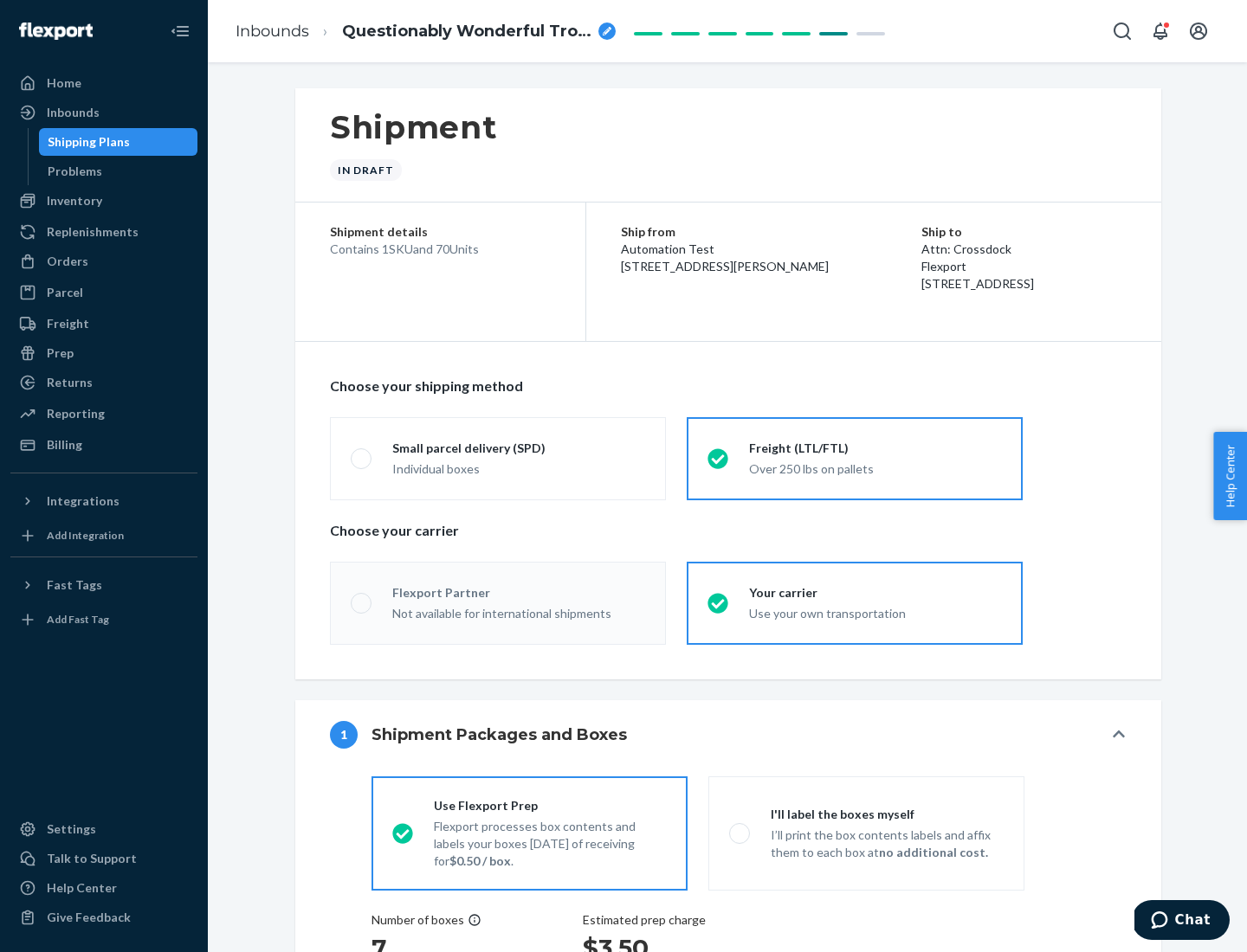
radio input "true"
radio input "false"
radio input "true"
radio input "false"
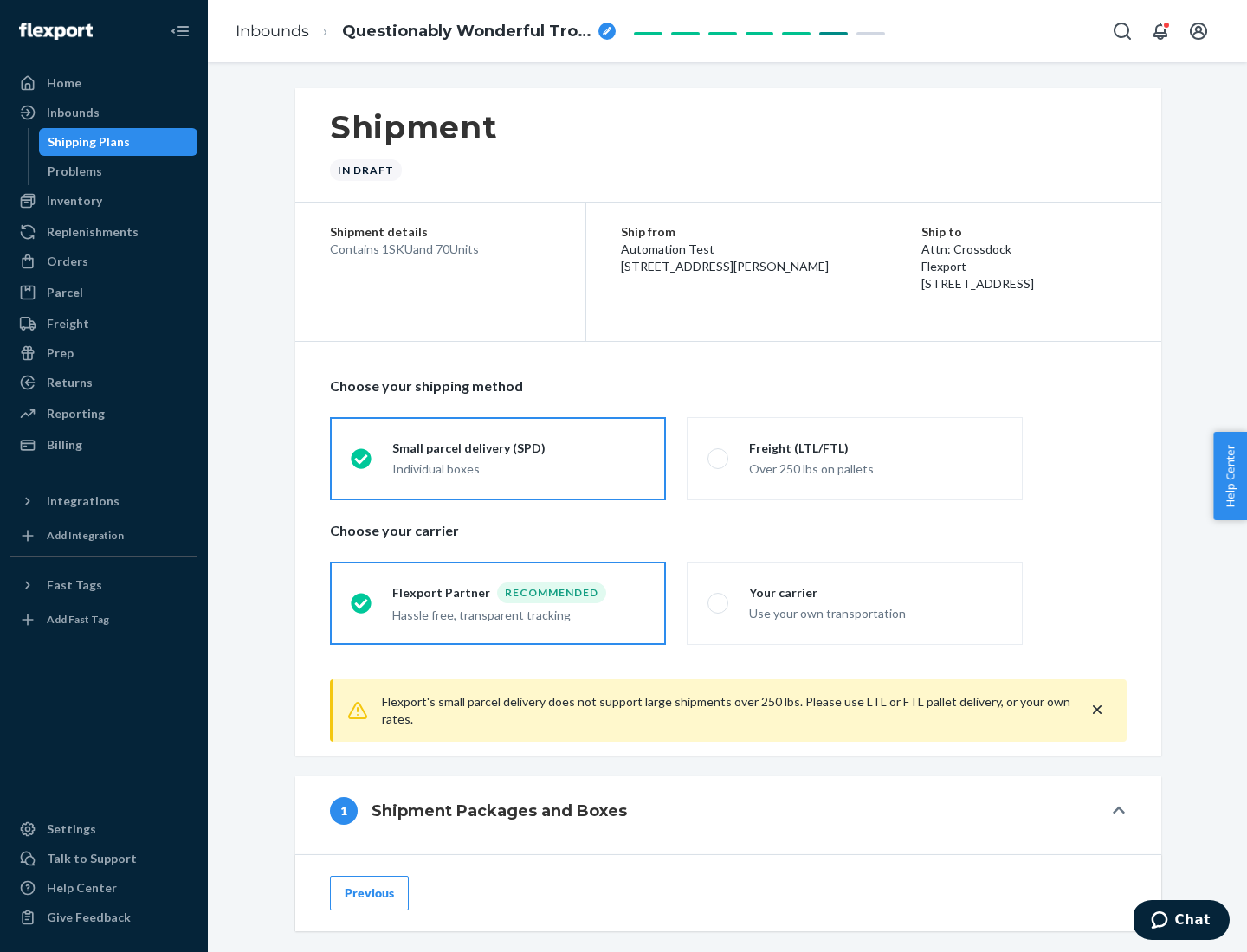
click at [855, 458] on div "Over 250 lbs on pallets" at bounding box center [875, 467] width 253 height 21
click at [719, 458] on input "Freight (LTL/FTL) Over 250 lbs on pallets" at bounding box center [712, 458] width 11 height 11
radio input "true"
radio input "false"
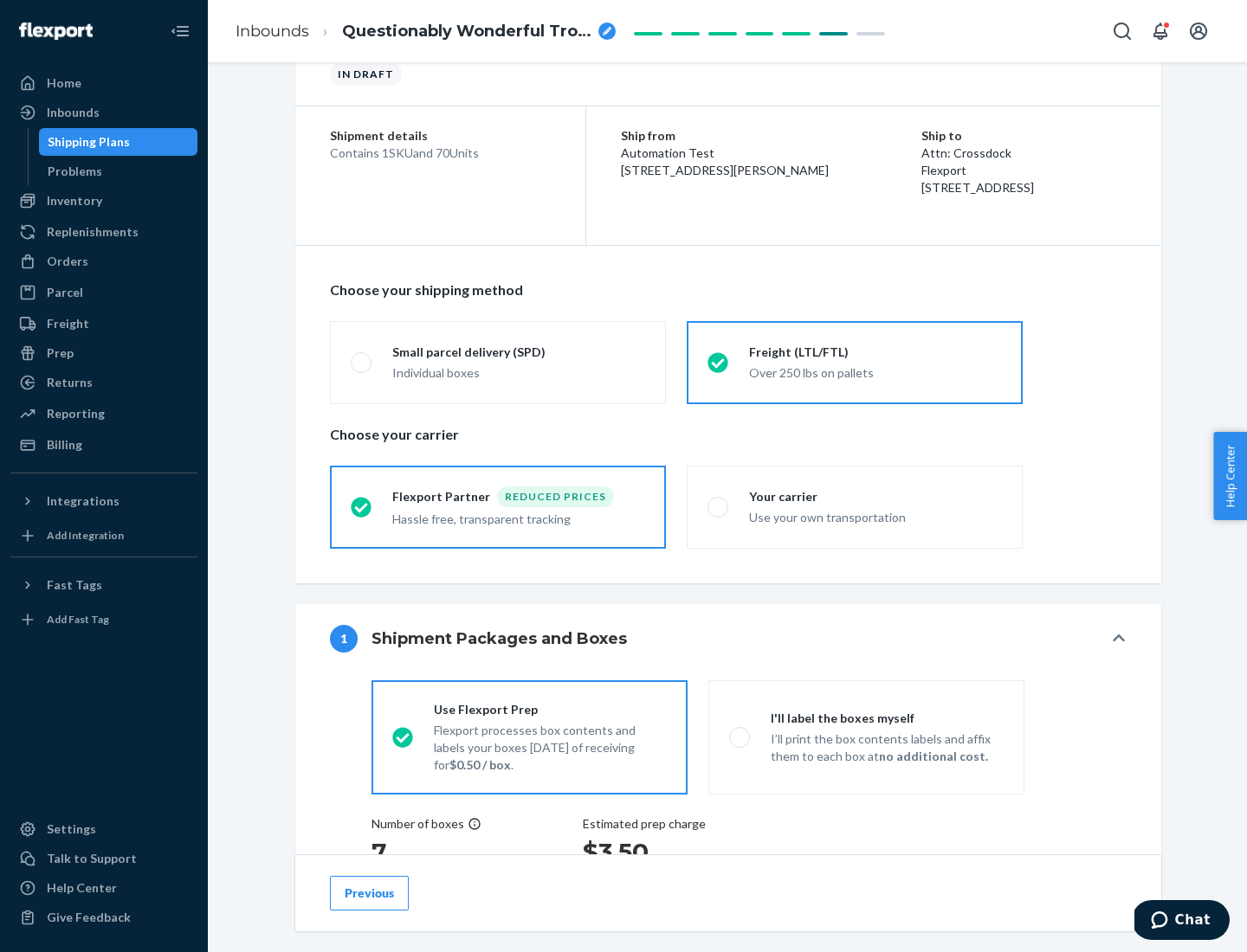
click at [498, 507] on div "Hassle free, transparent tracking" at bounding box center [518, 517] width 253 height 21
click at [362, 506] on input "Flexport Partner Reduced prices Hassle free, transparent tracking" at bounding box center [356, 506] width 11 height 11
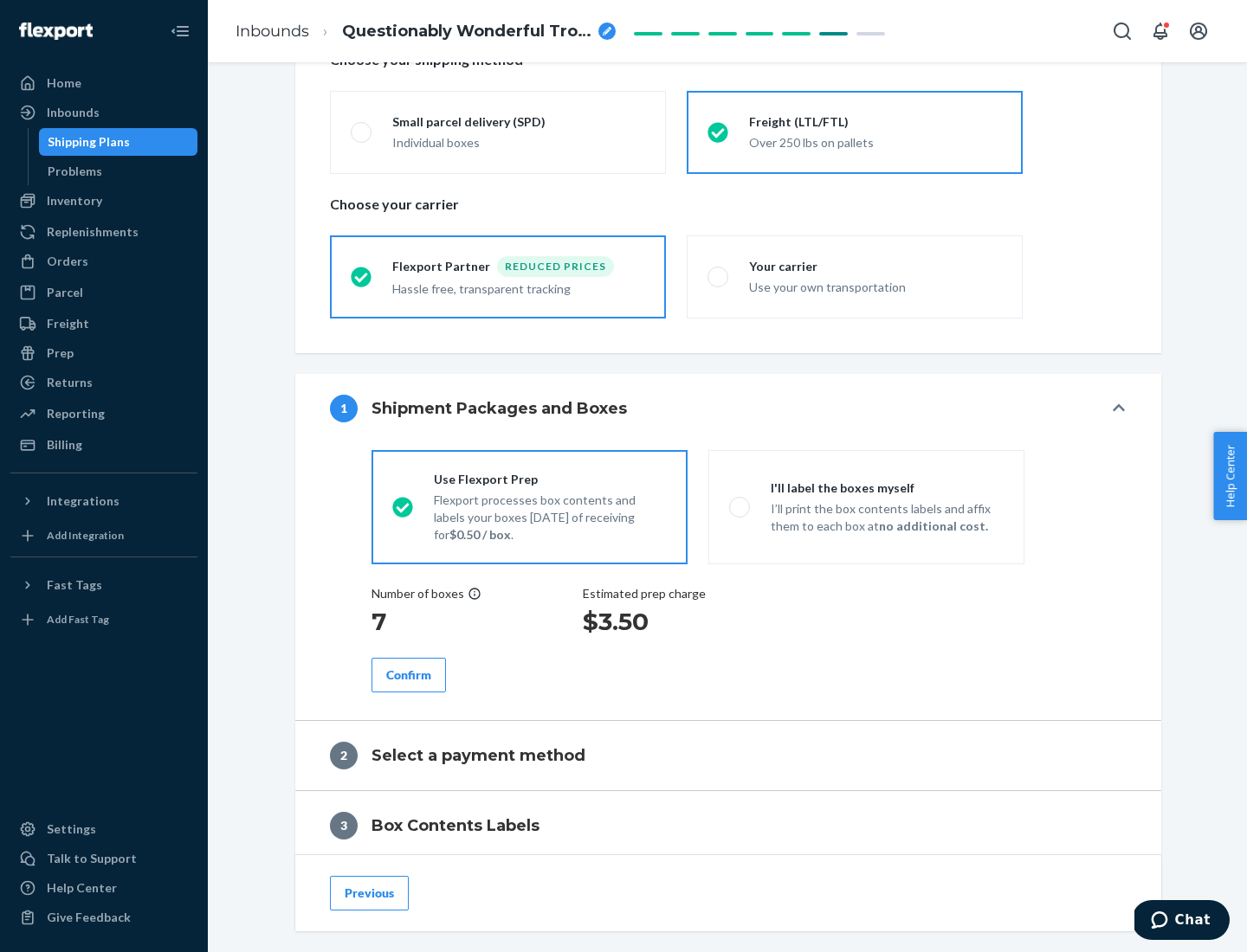
click at [866, 506] on p "I’ll print the box contents labels and affix them to each box at no additional …" at bounding box center [887, 517] width 233 height 34
click at [741, 506] on input "I'll label the boxes myself I’ll print the box contents labels and affix them t…" at bounding box center [734, 506] width 11 height 11
radio input "true"
radio input "false"
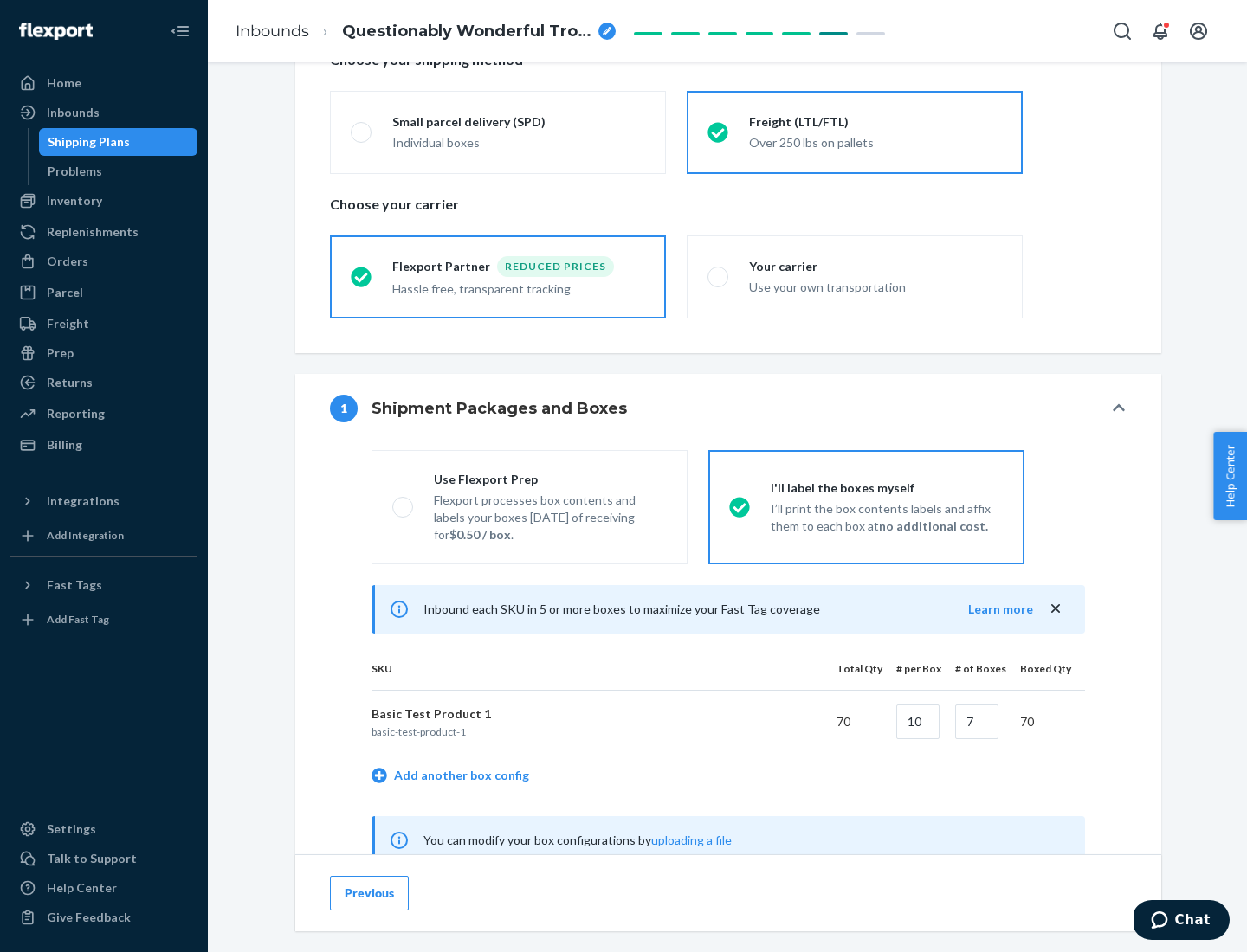
scroll to position [541, 0]
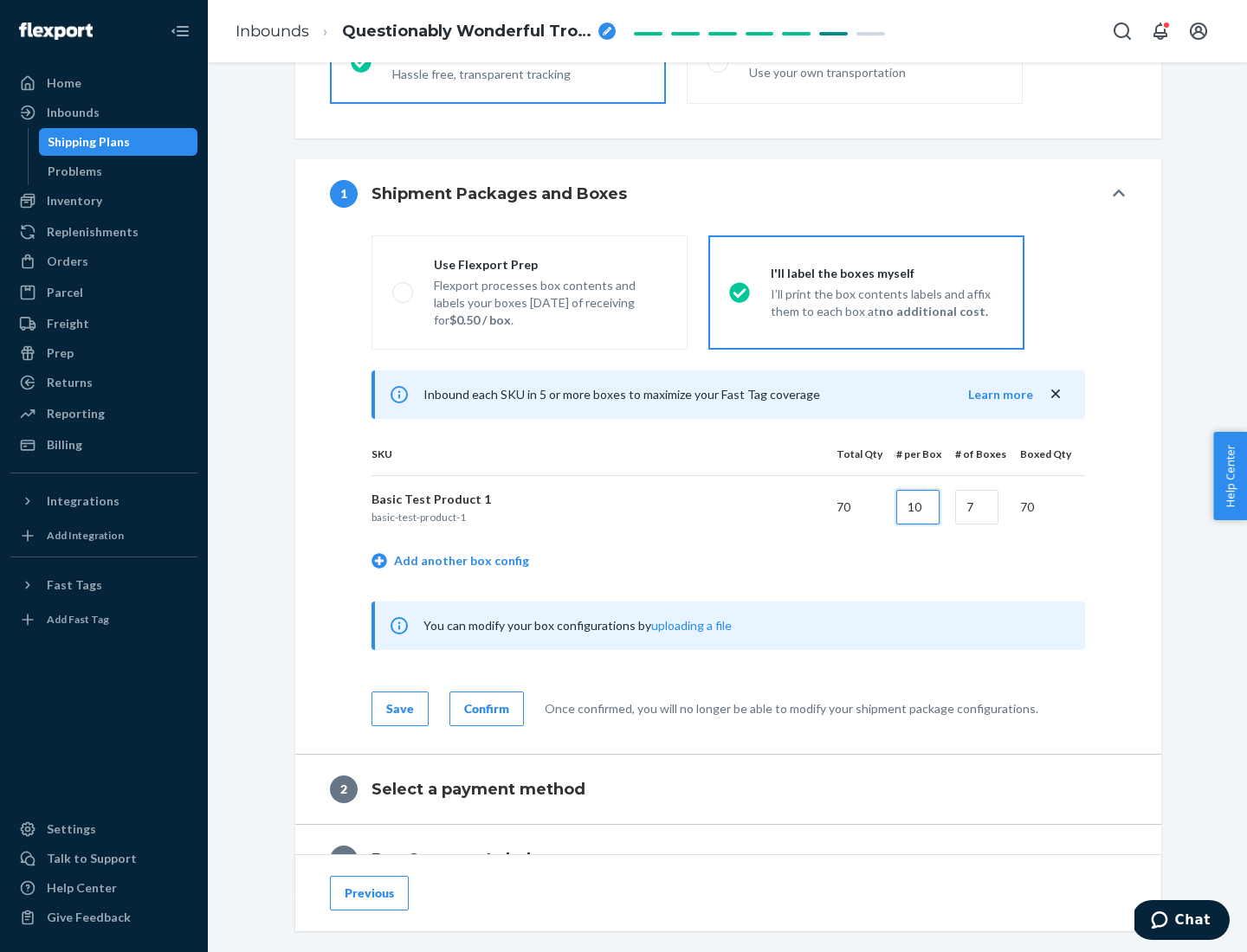
type input "10"
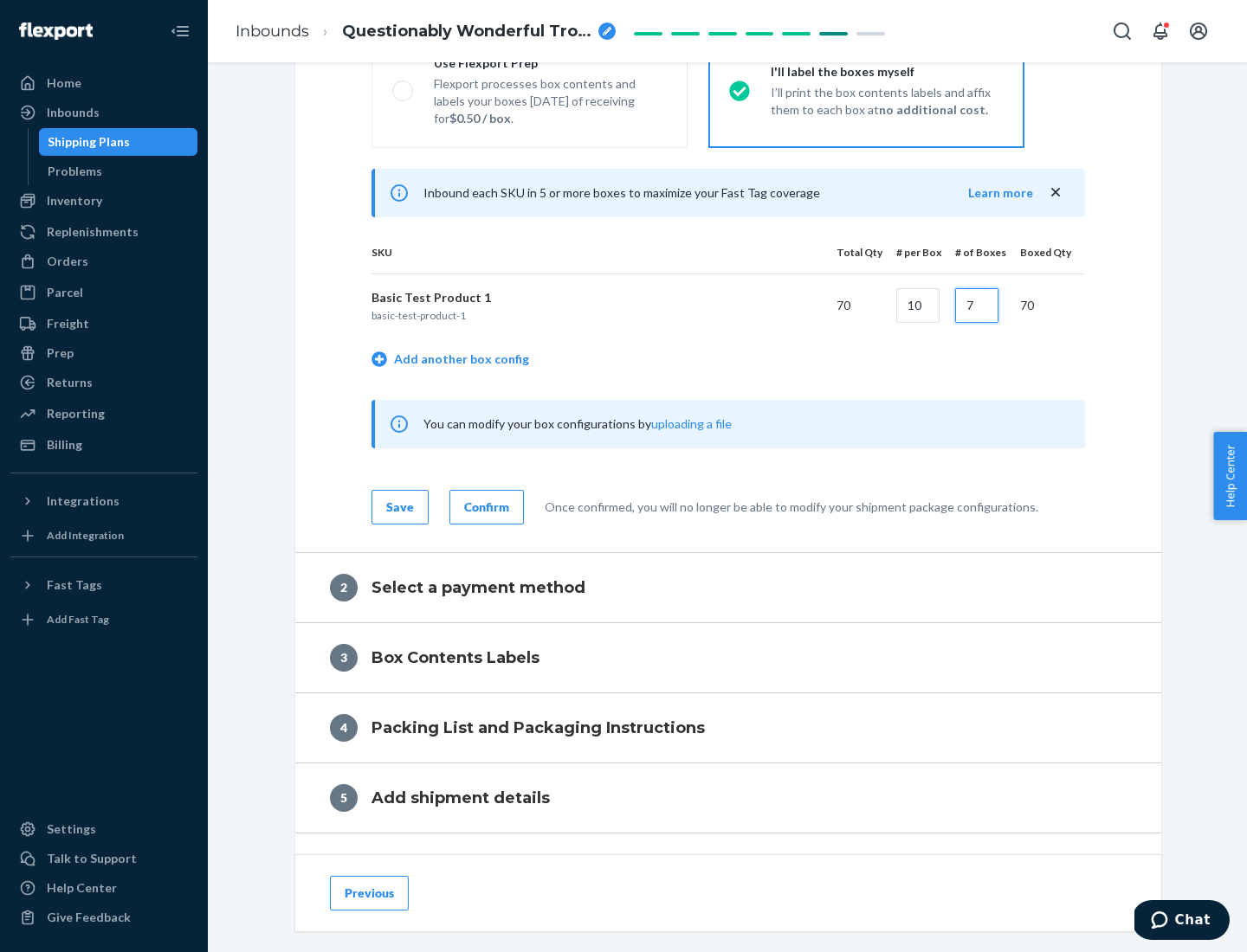
type input "7"
click at [484, 506] on div "Confirm" at bounding box center [486, 506] width 45 height 17
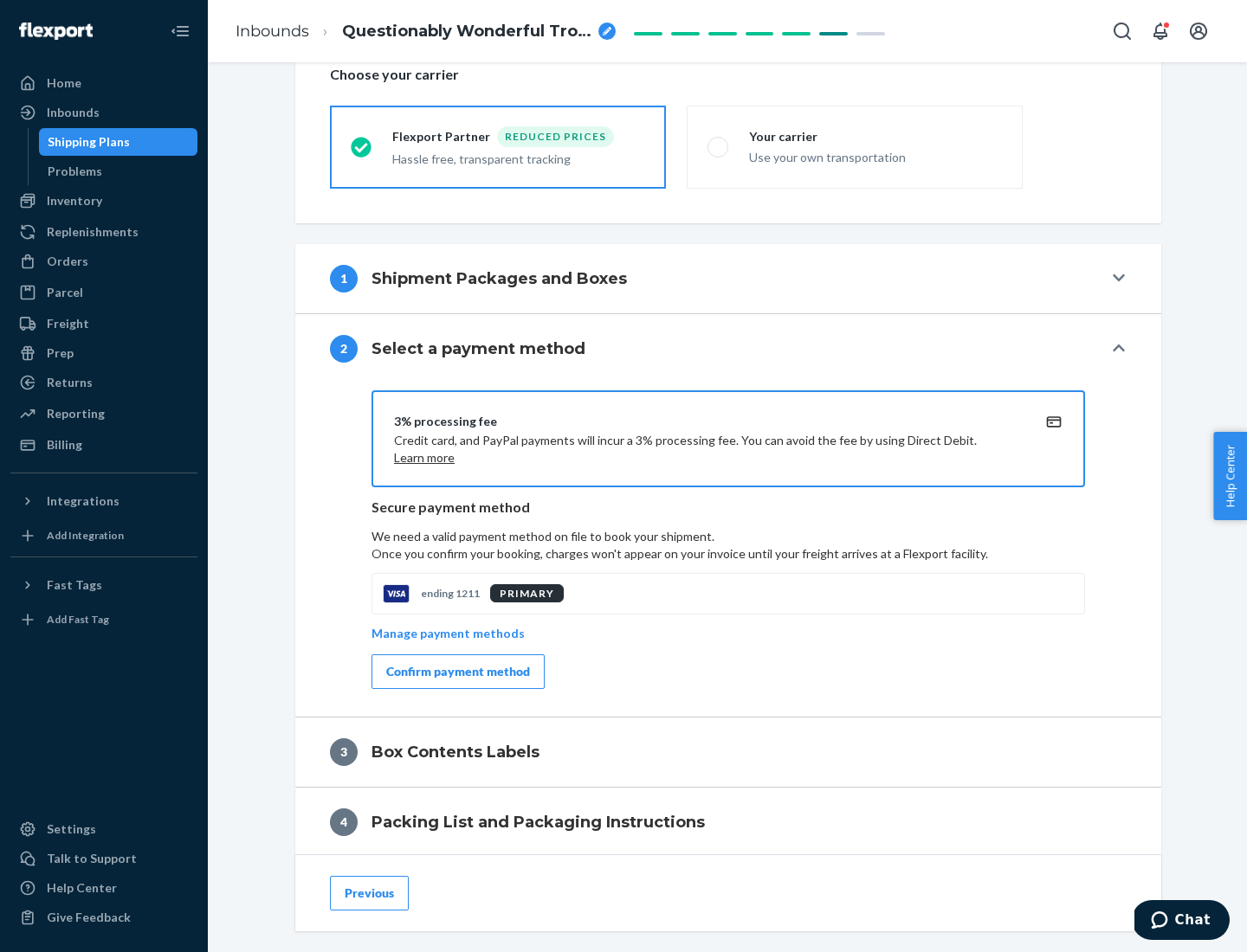
scroll to position [621, 0]
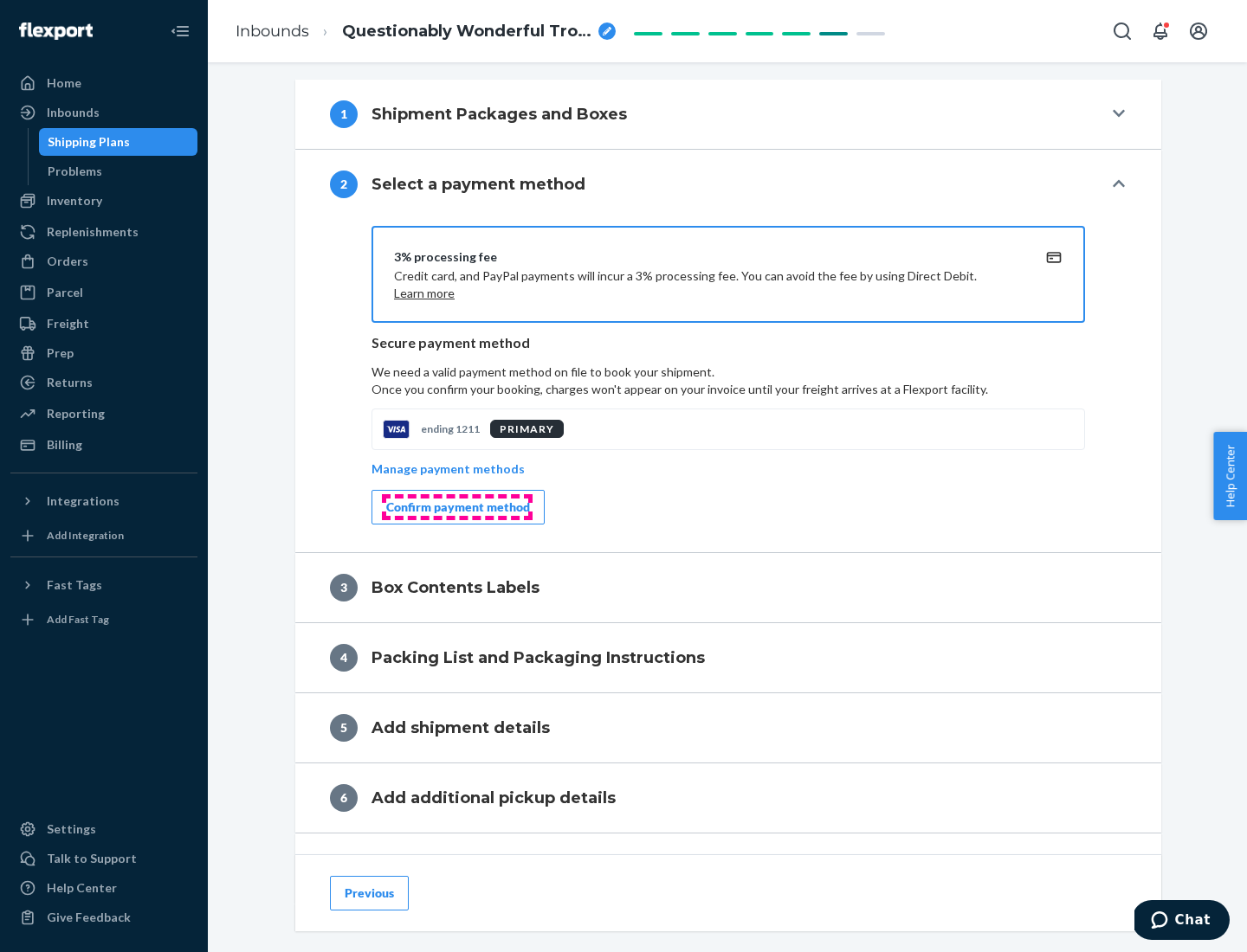
click at [457, 507] on div "Confirm payment method" at bounding box center [457, 506] width 143 height 17
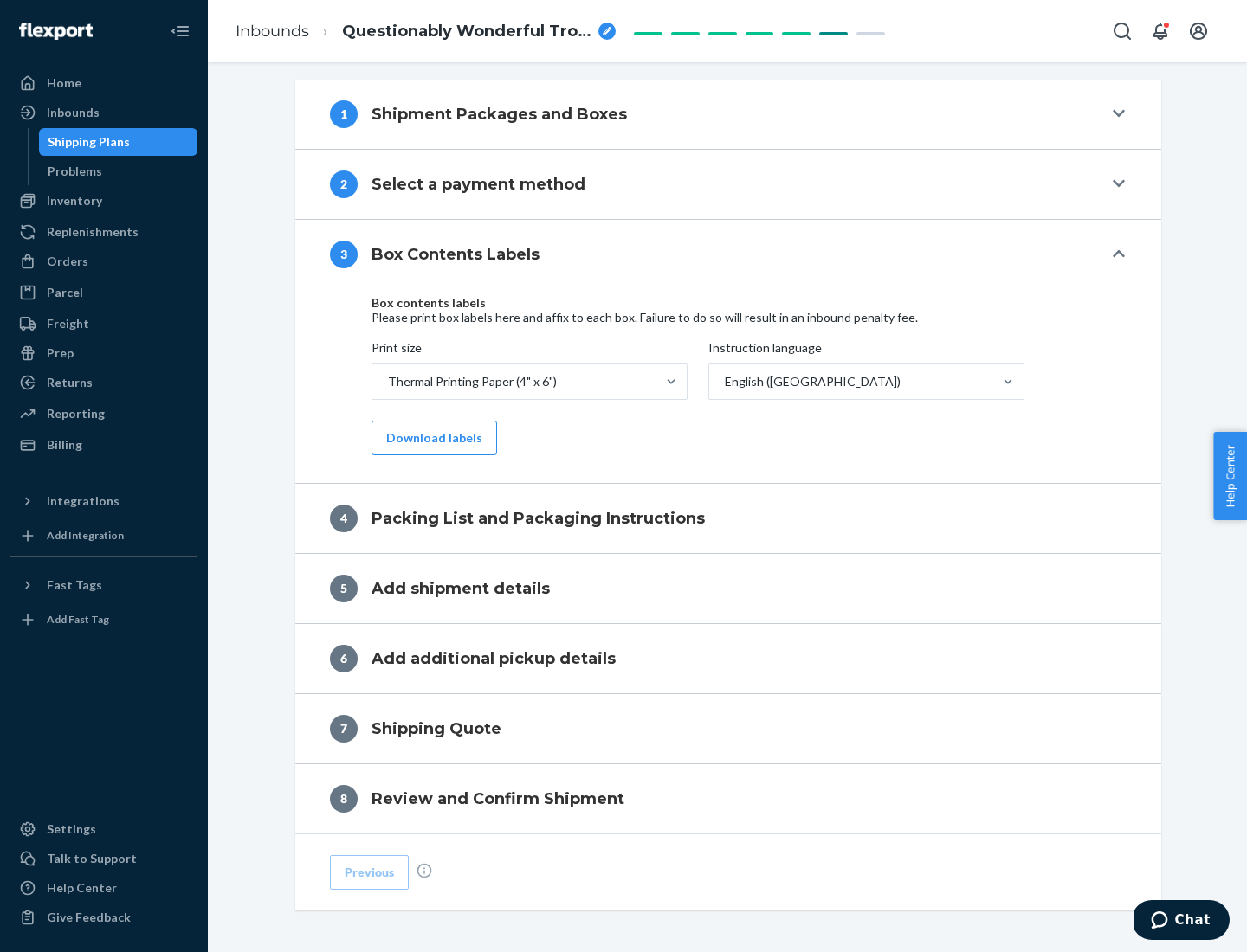
scroll to position [552, 0]
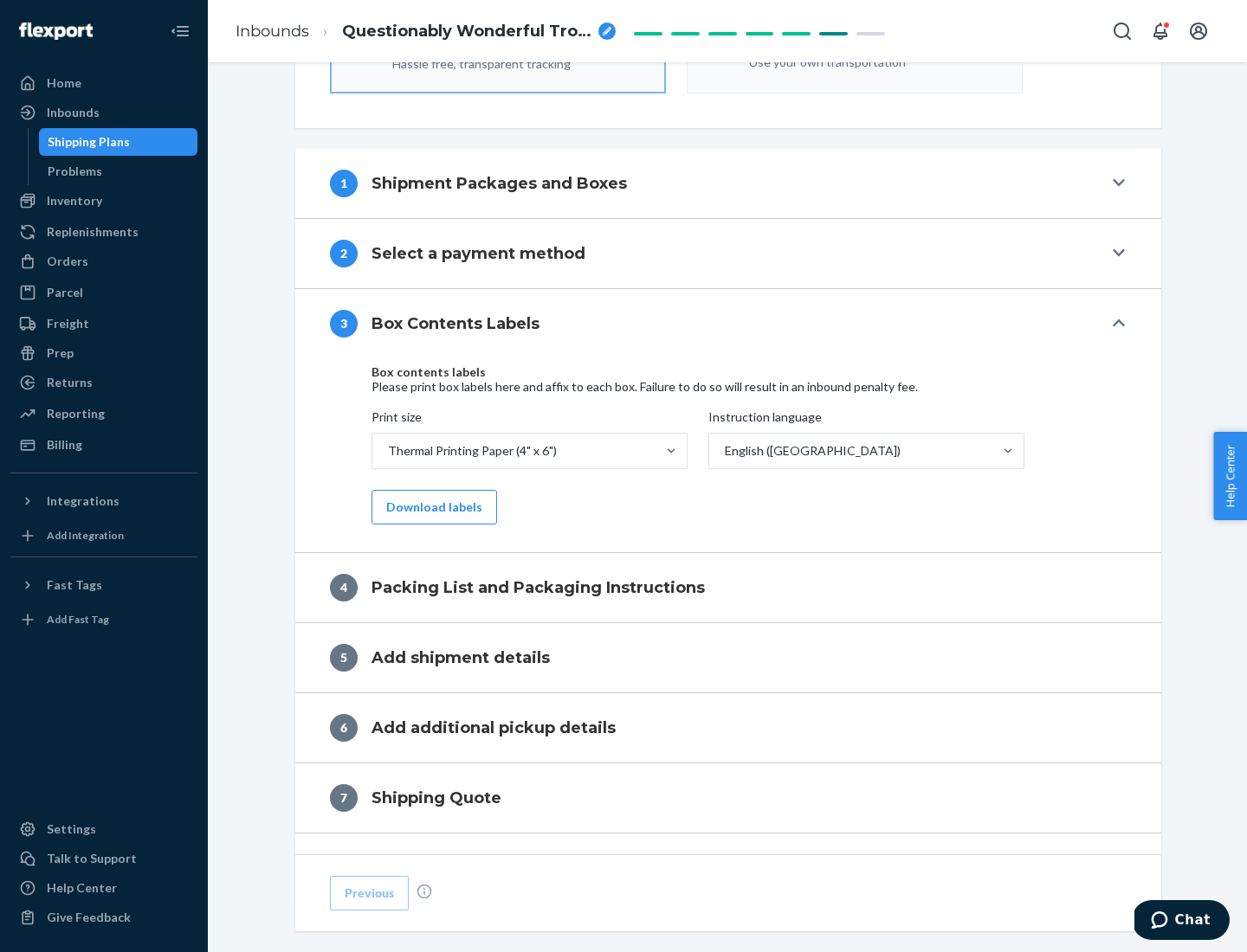
click at [430, 507] on button "Download labels" at bounding box center [434, 507] width 125 height 34
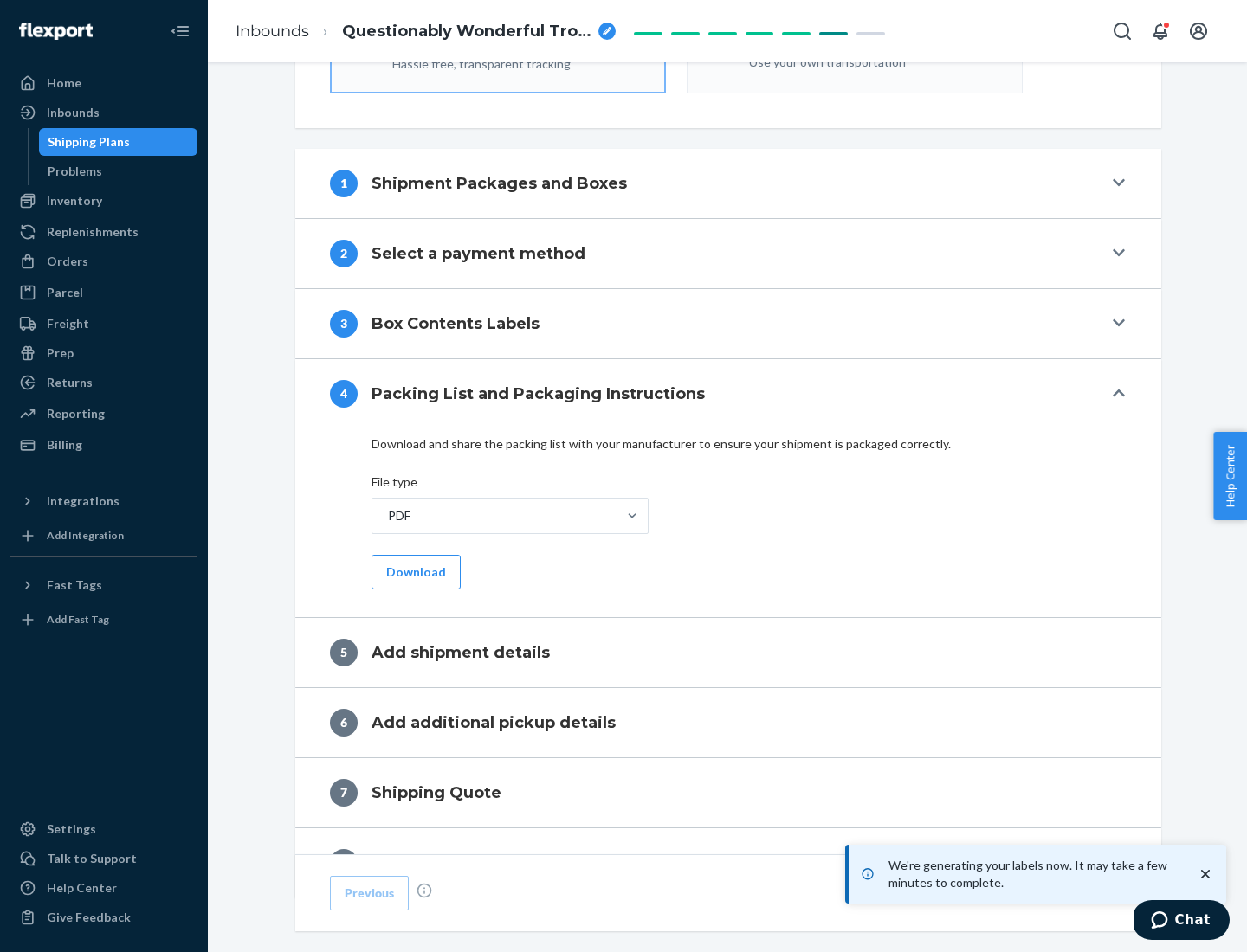
scroll to position [616, 0]
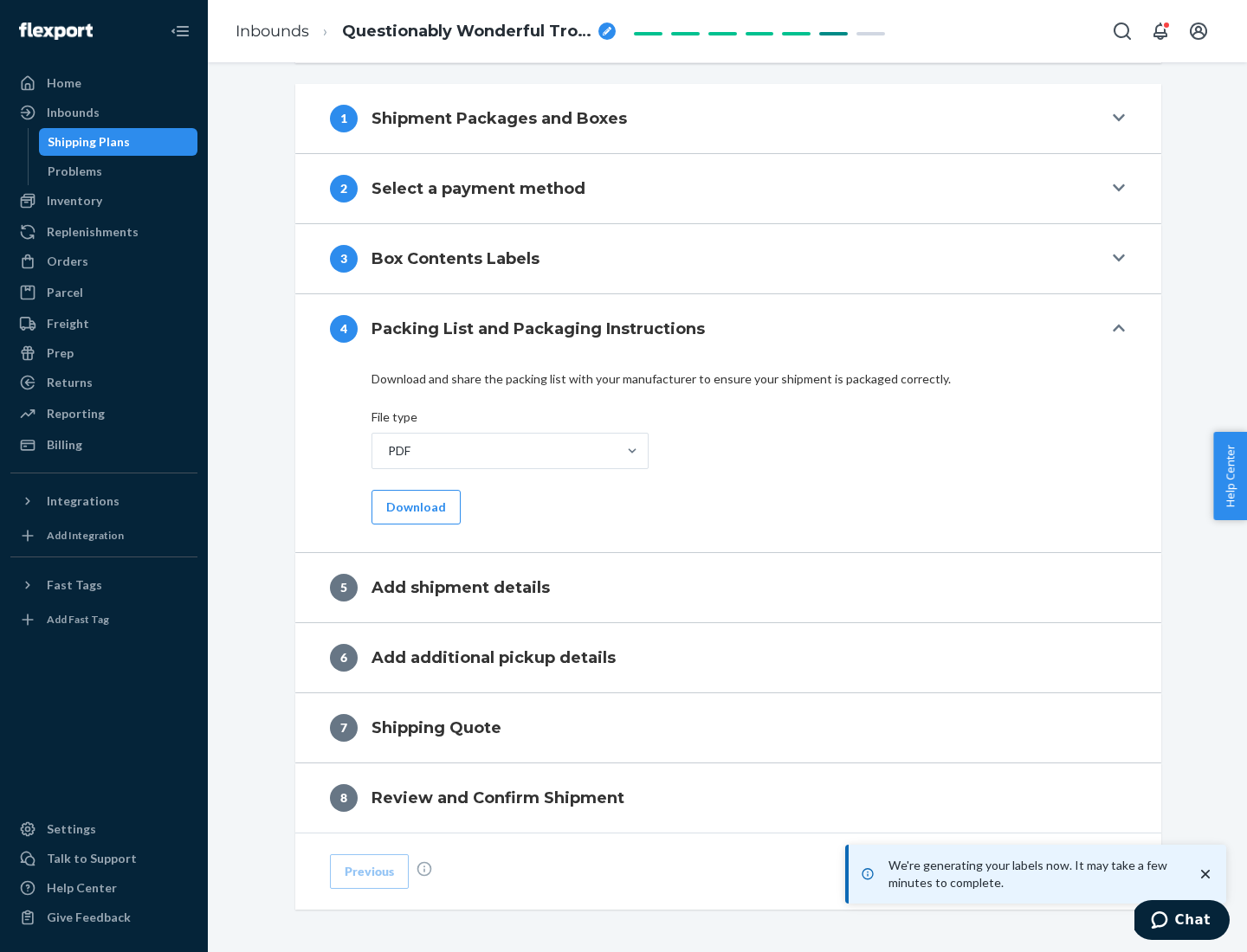
click at [414, 506] on button "Download" at bounding box center [416, 507] width 89 height 34
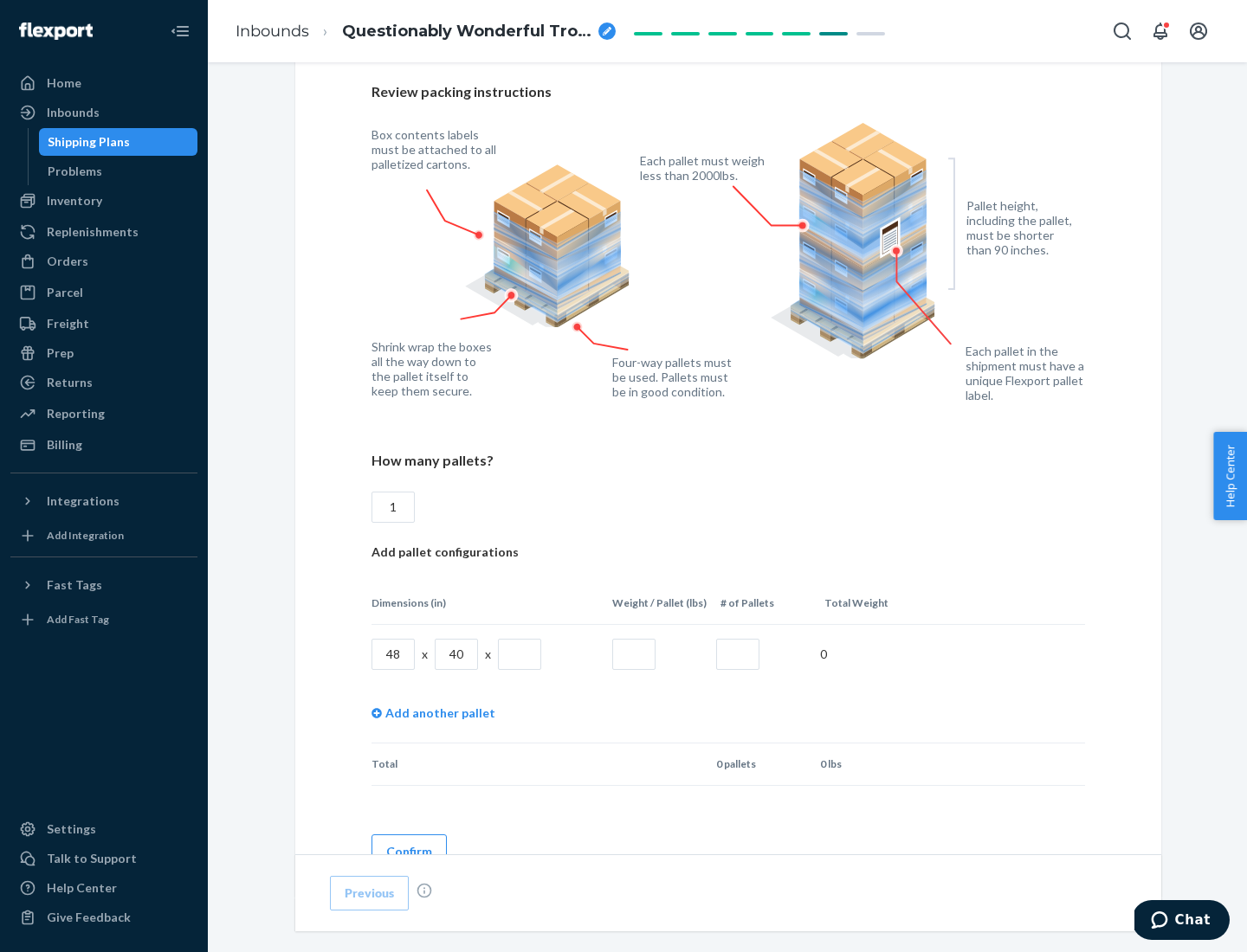
scroll to position [1258, 0]
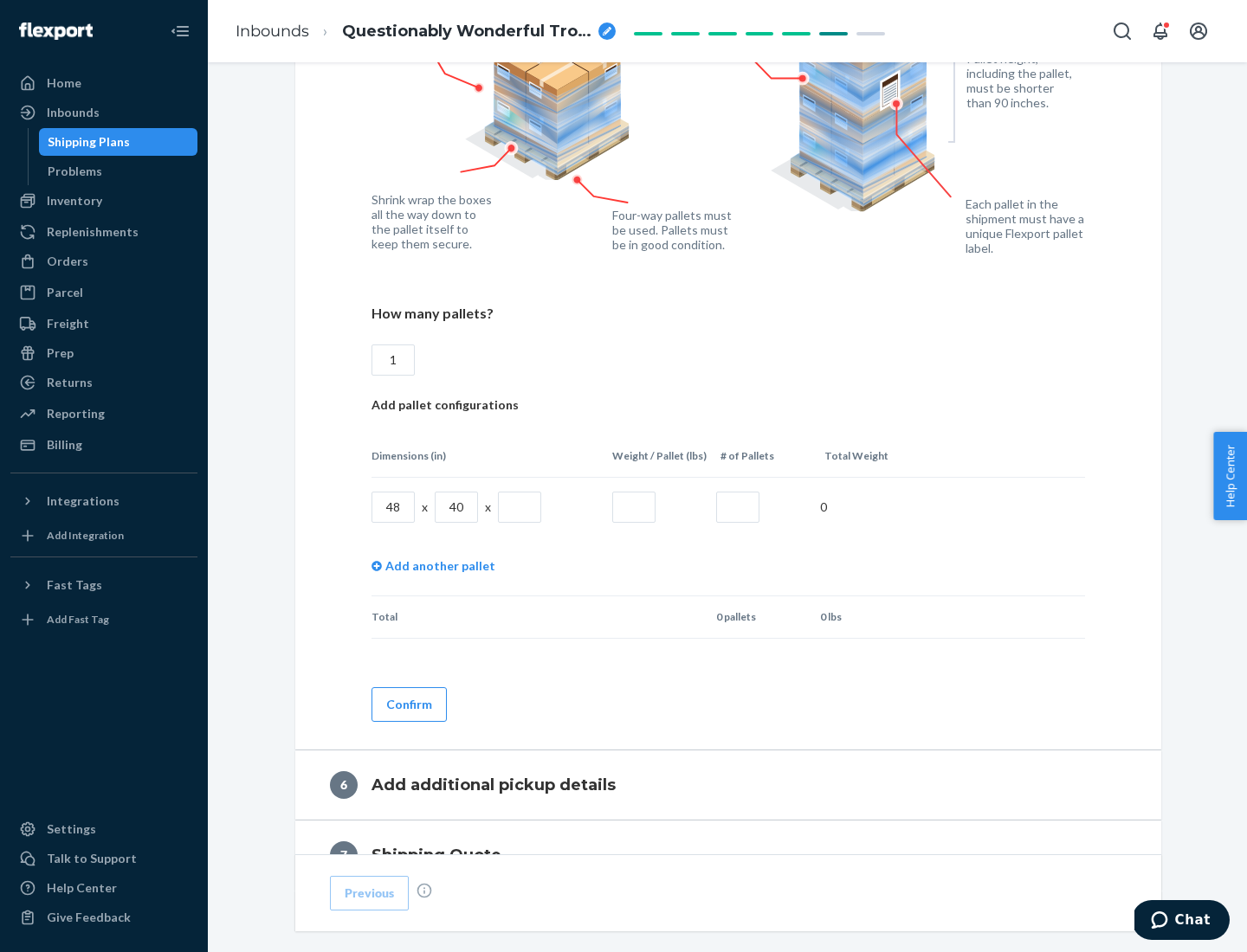
type input "1"
type input "40"
type input "200"
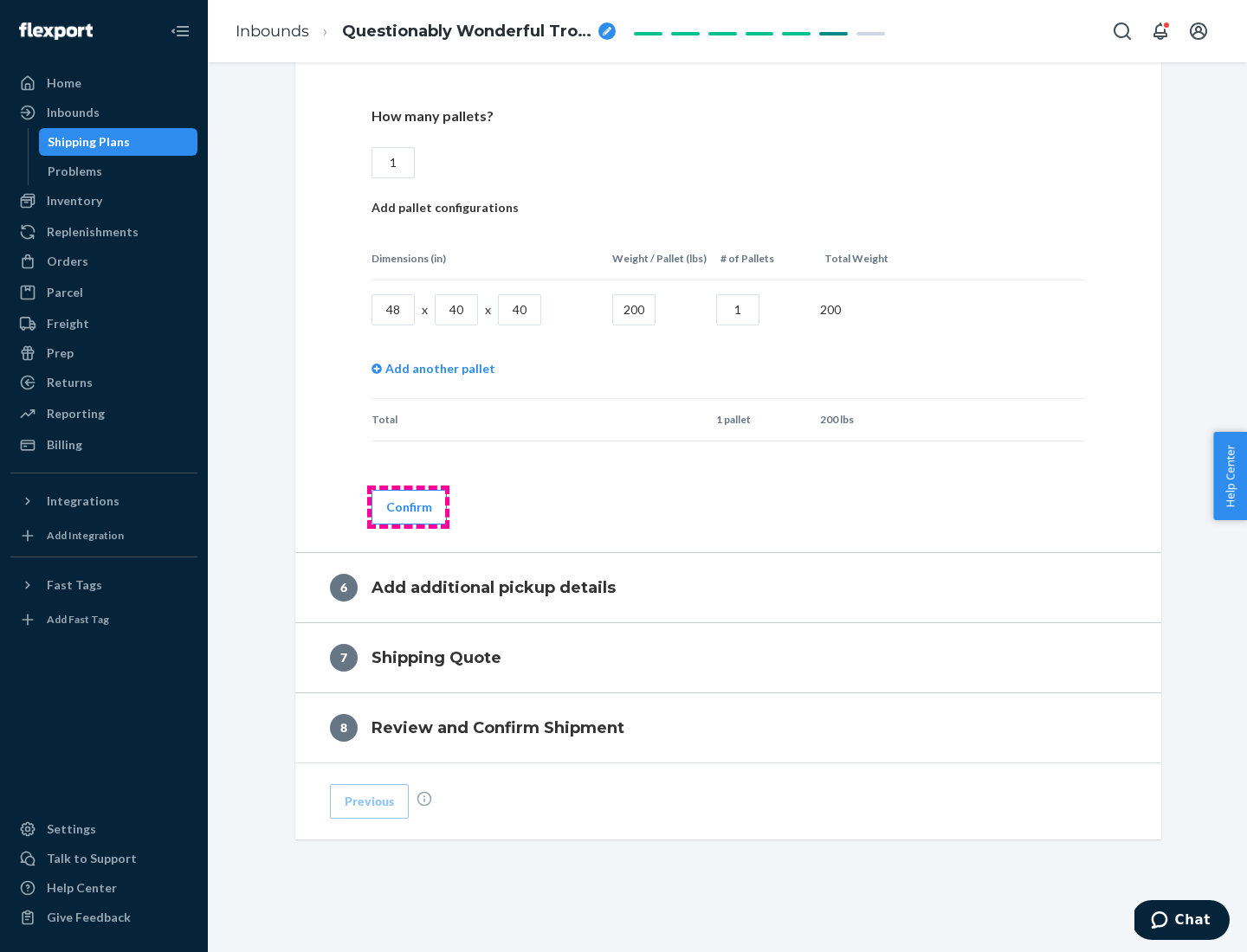
type input "1"
click at [407, 506] on button "Confirm" at bounding box center [408, 507] width 75 height 34
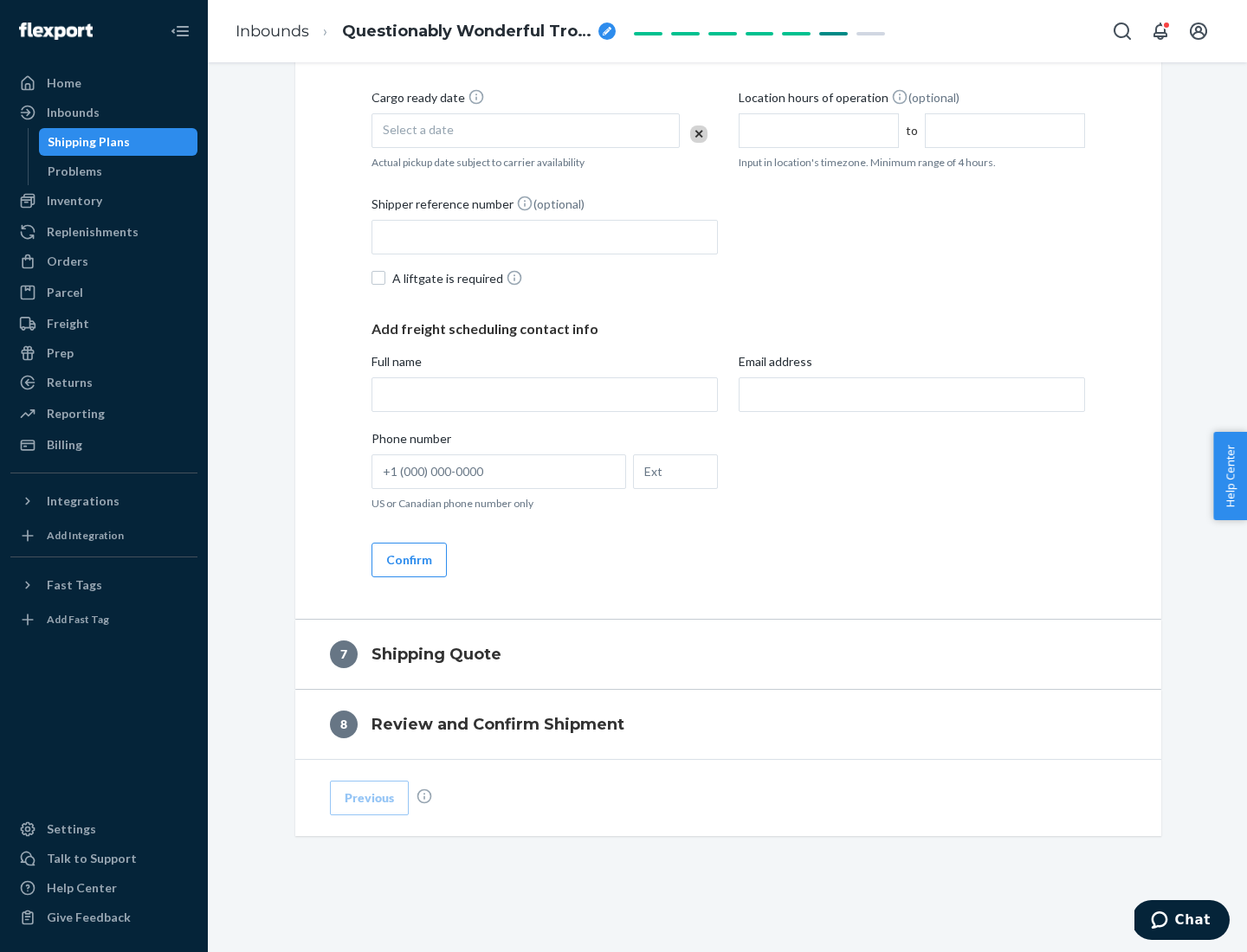
scroll to position [662, 0]
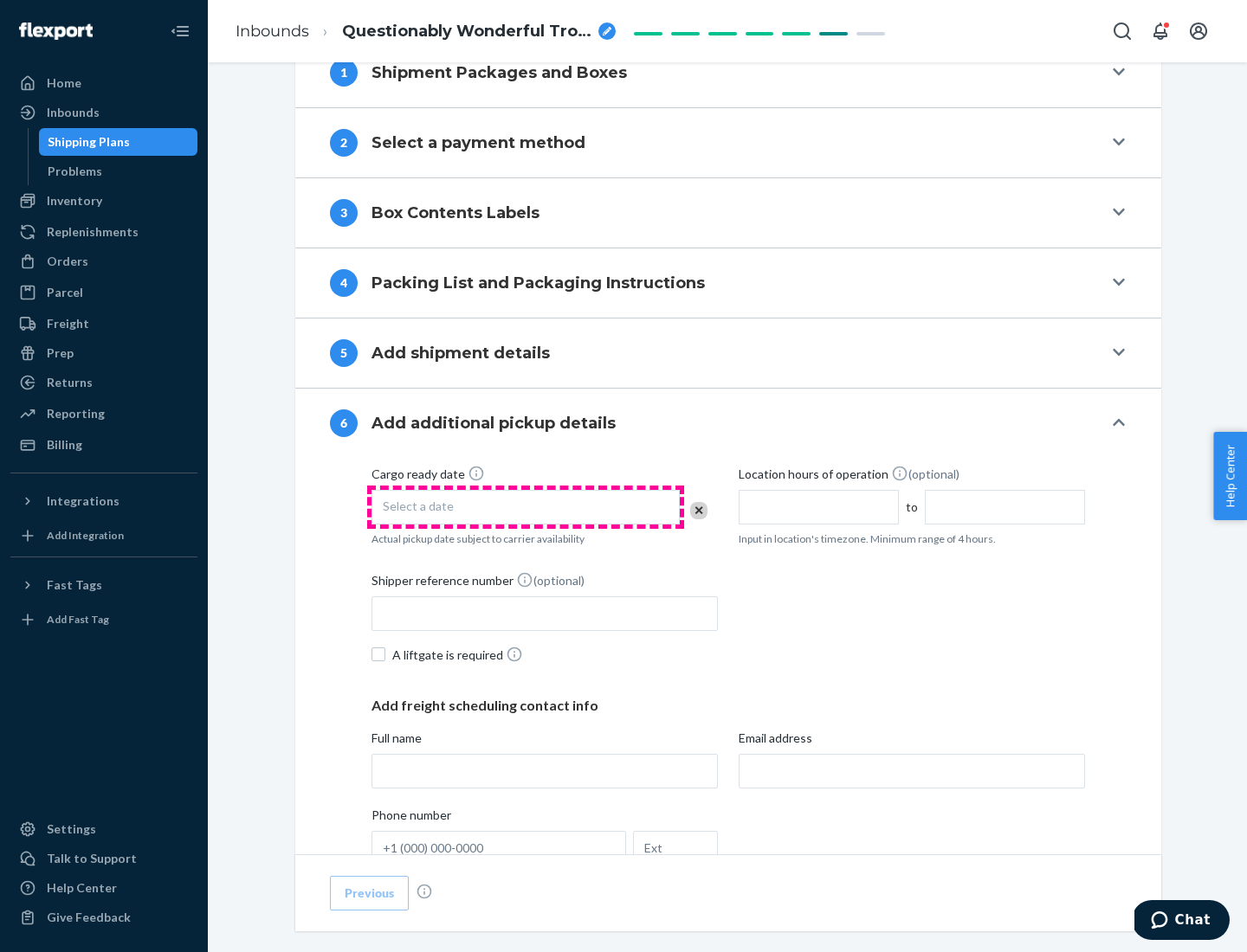
click at [525, 506] on div "Select a date" at bounding box center [525, 507] width 309 height 34
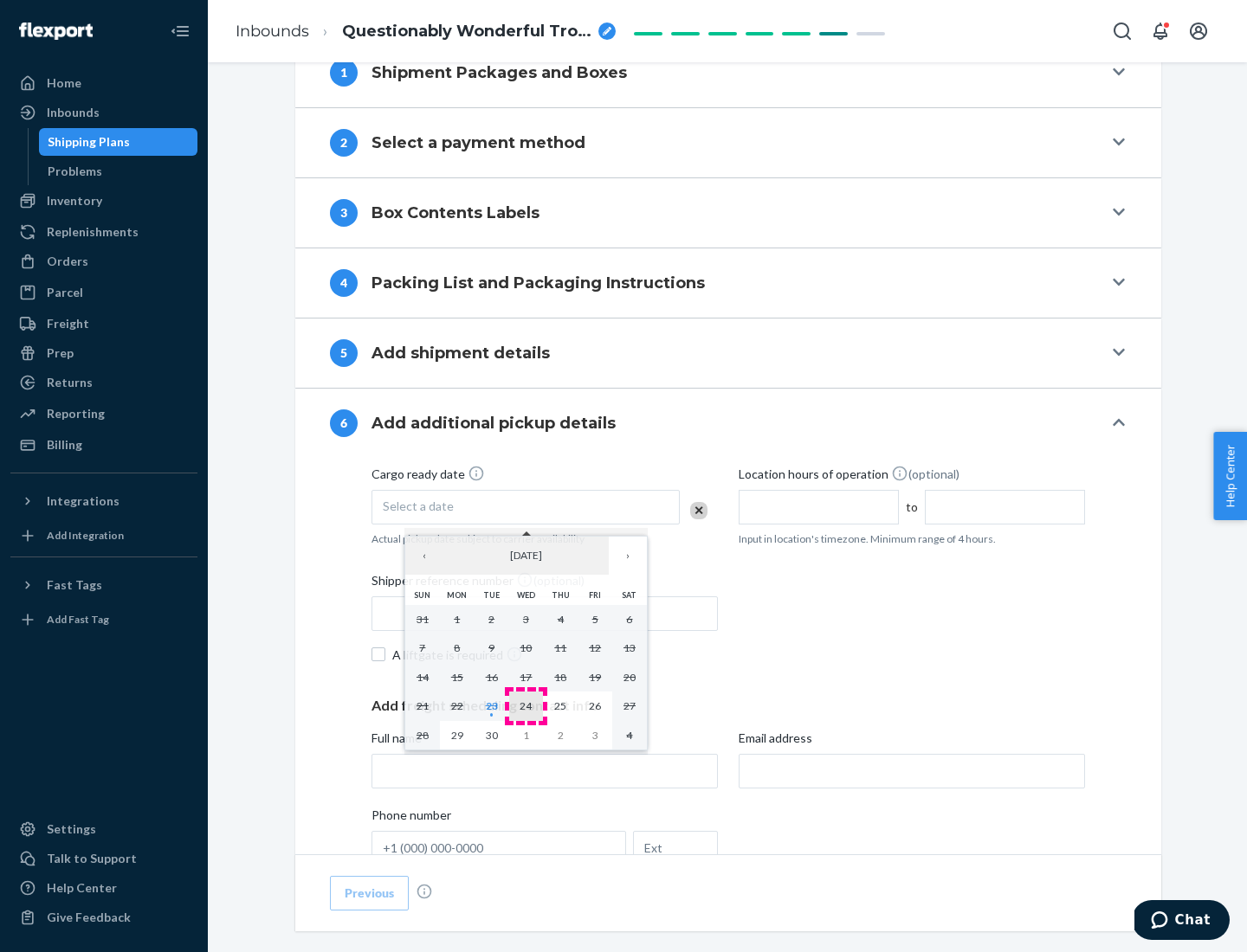
click at [525, 705] on abbr "24" at bounding box center [525, 706] width 12 height 13
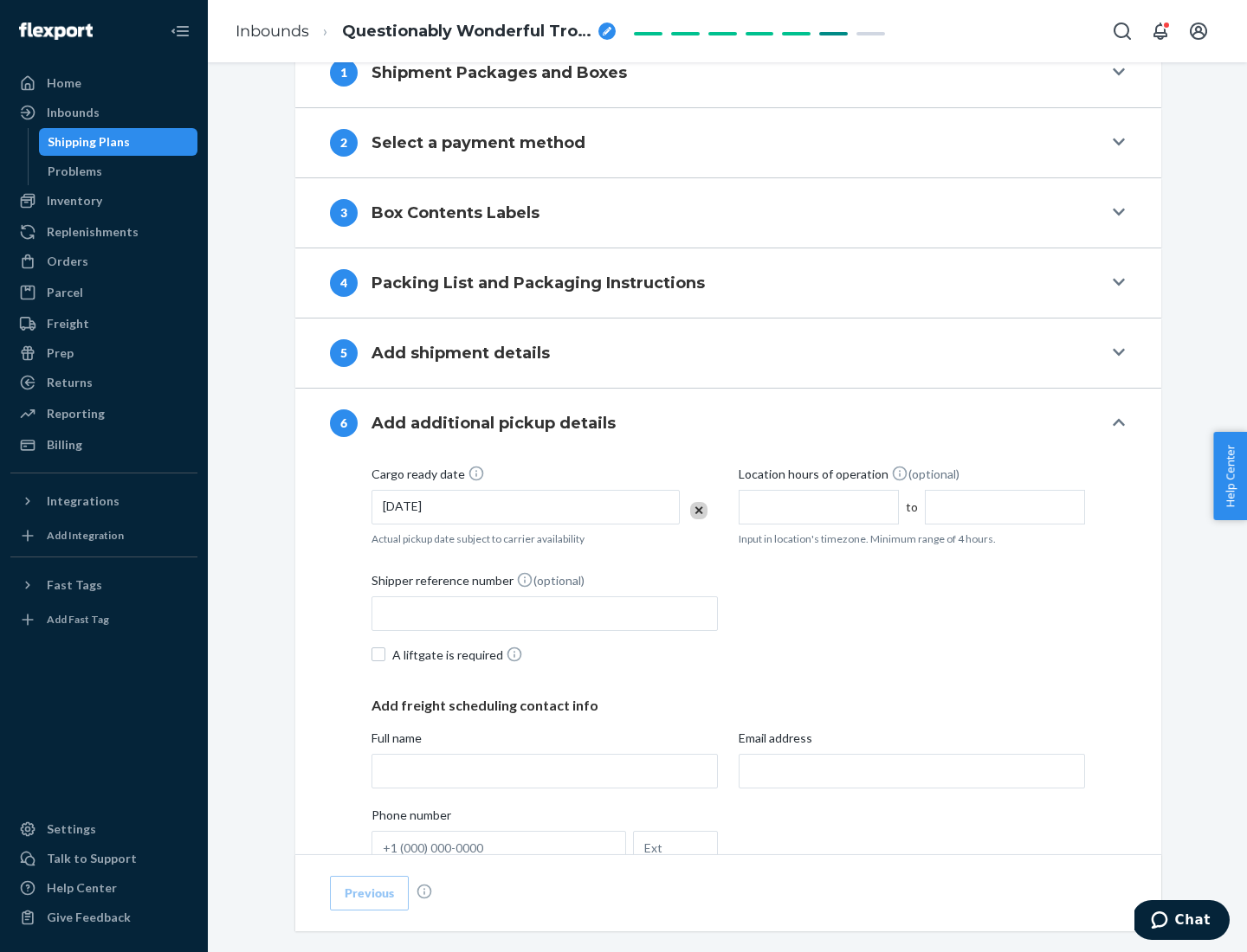
scroll to position [927, 0]
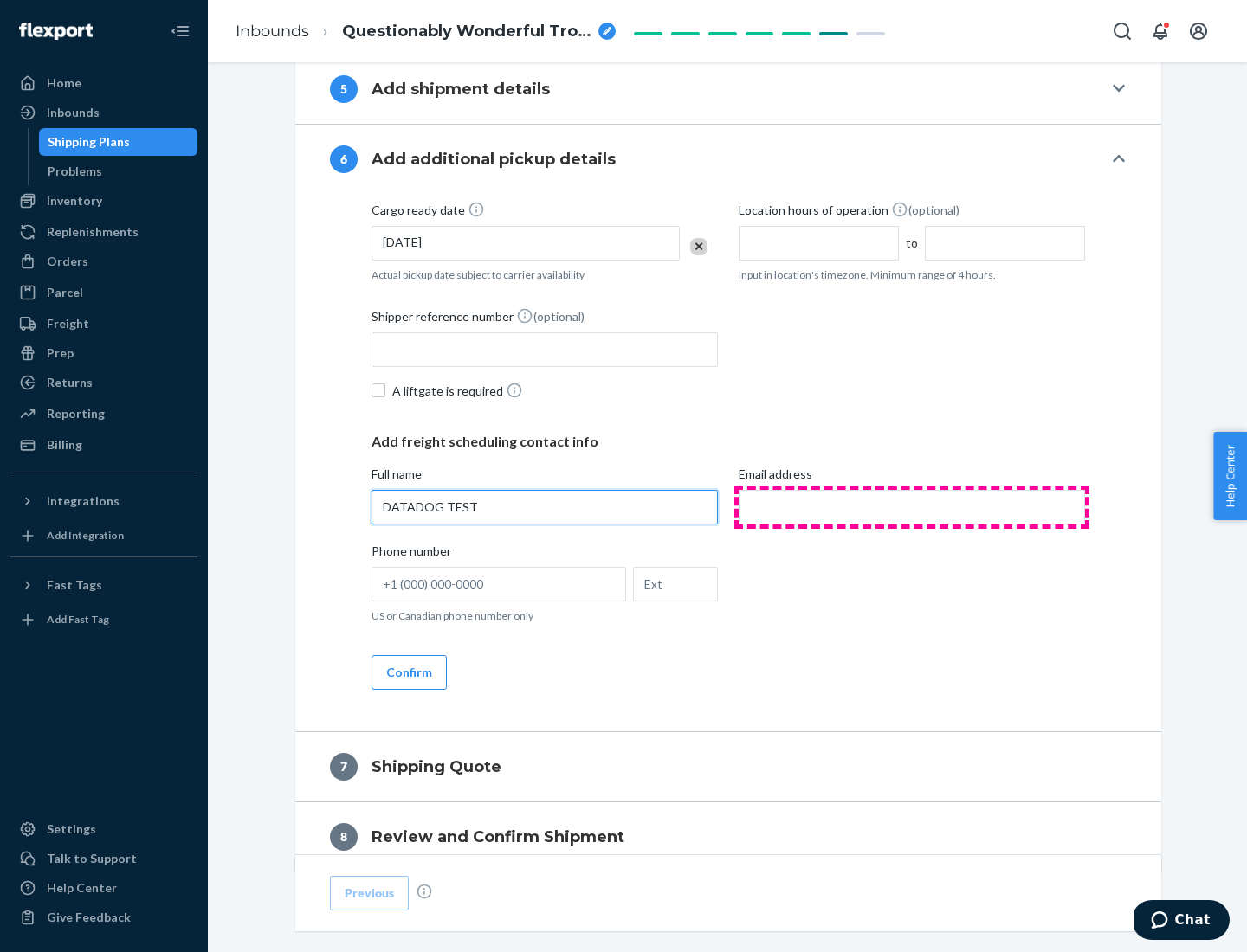
type input "DATADOG TEST"
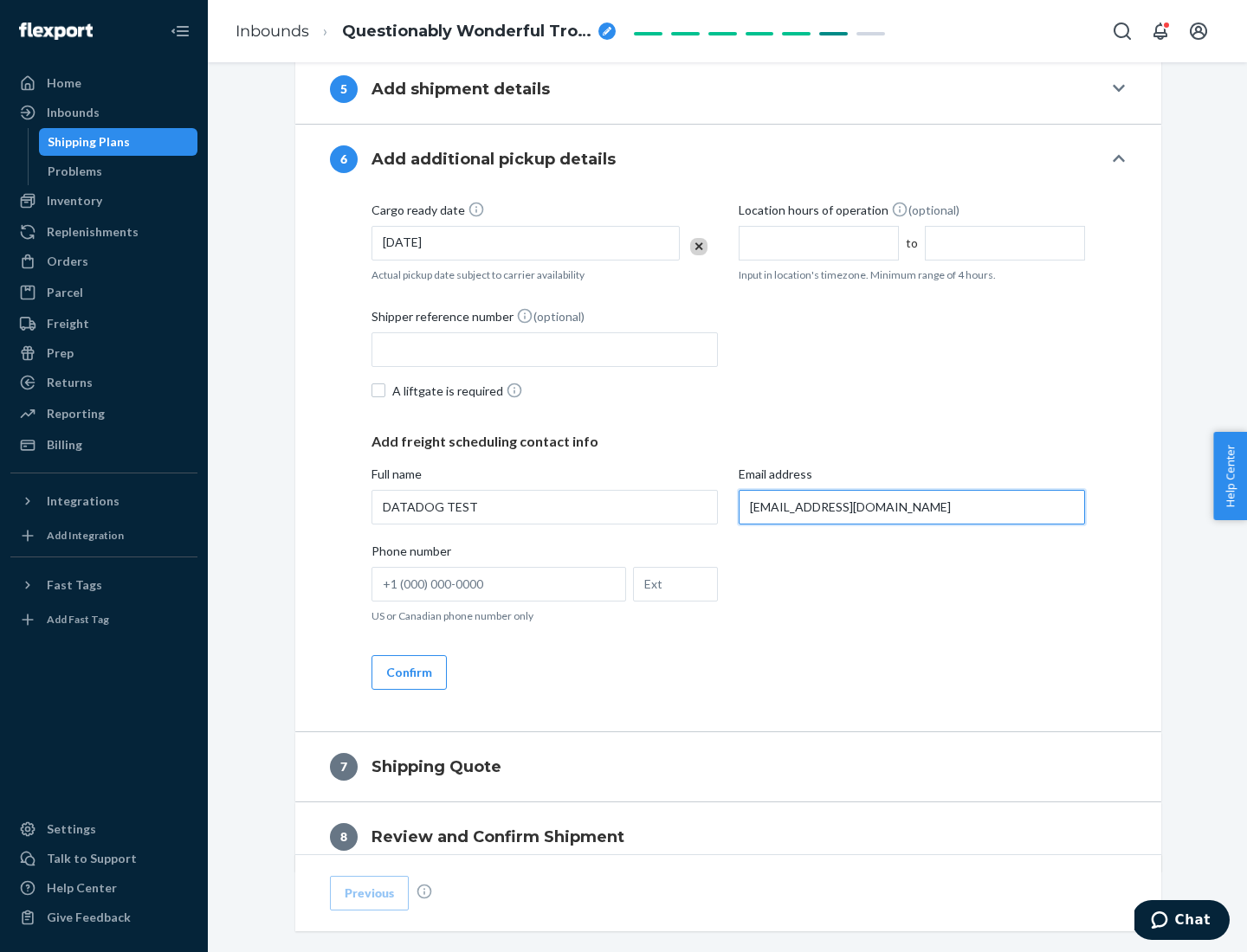
scroll to position [1004, 0]
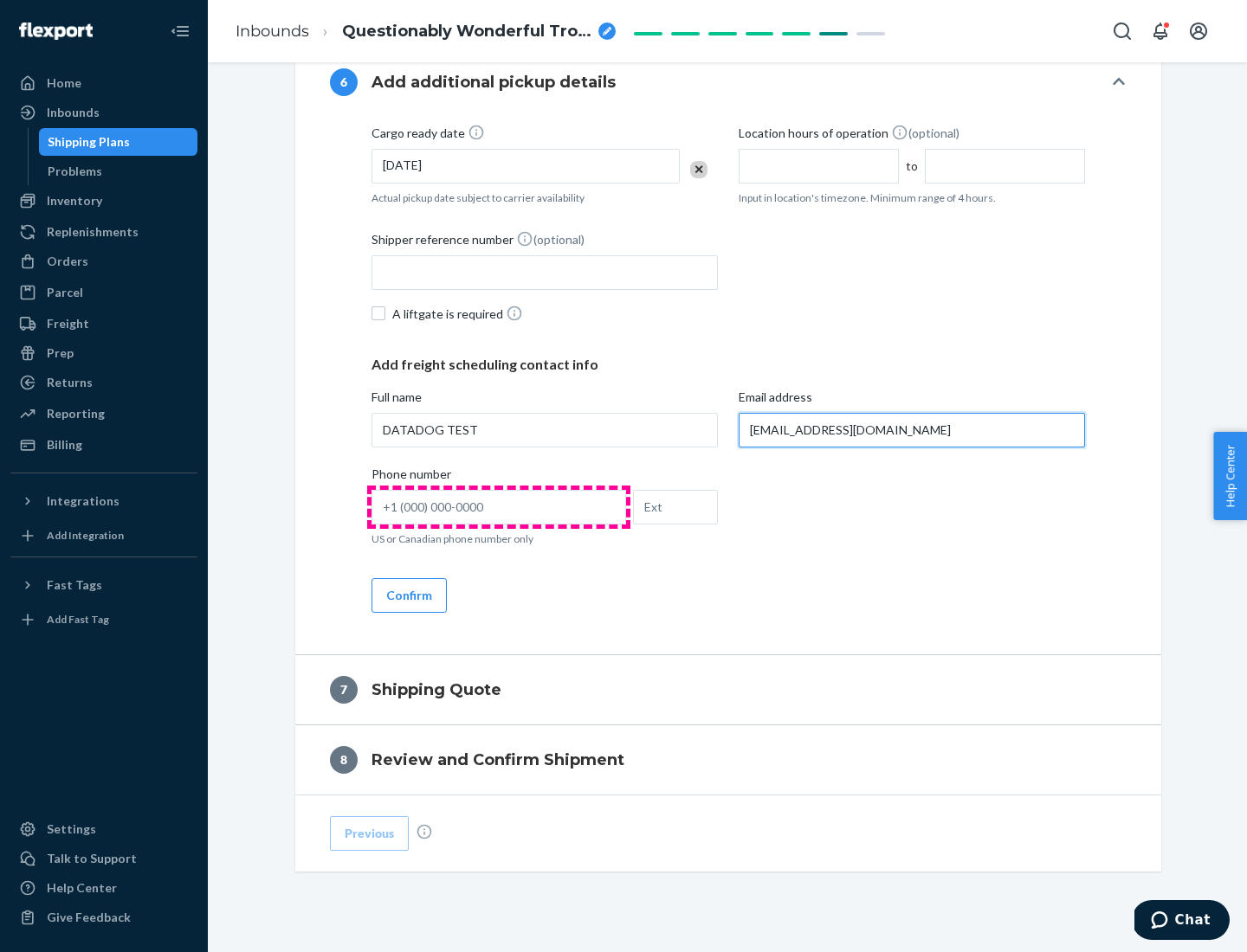
type input "[EMAIL_ADDRESS][DOMAIN_NAME]"
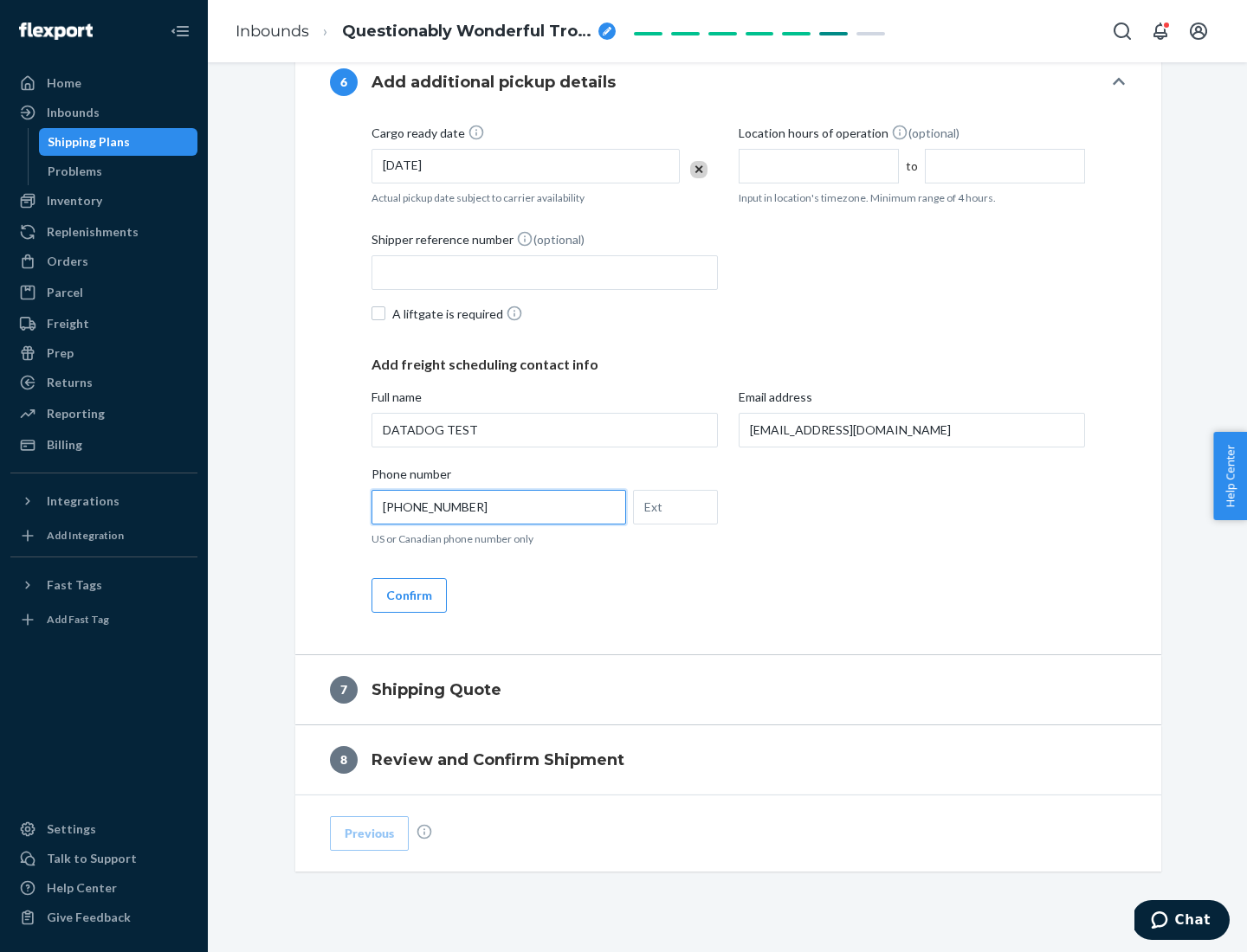
scroll to position [1039, 0]
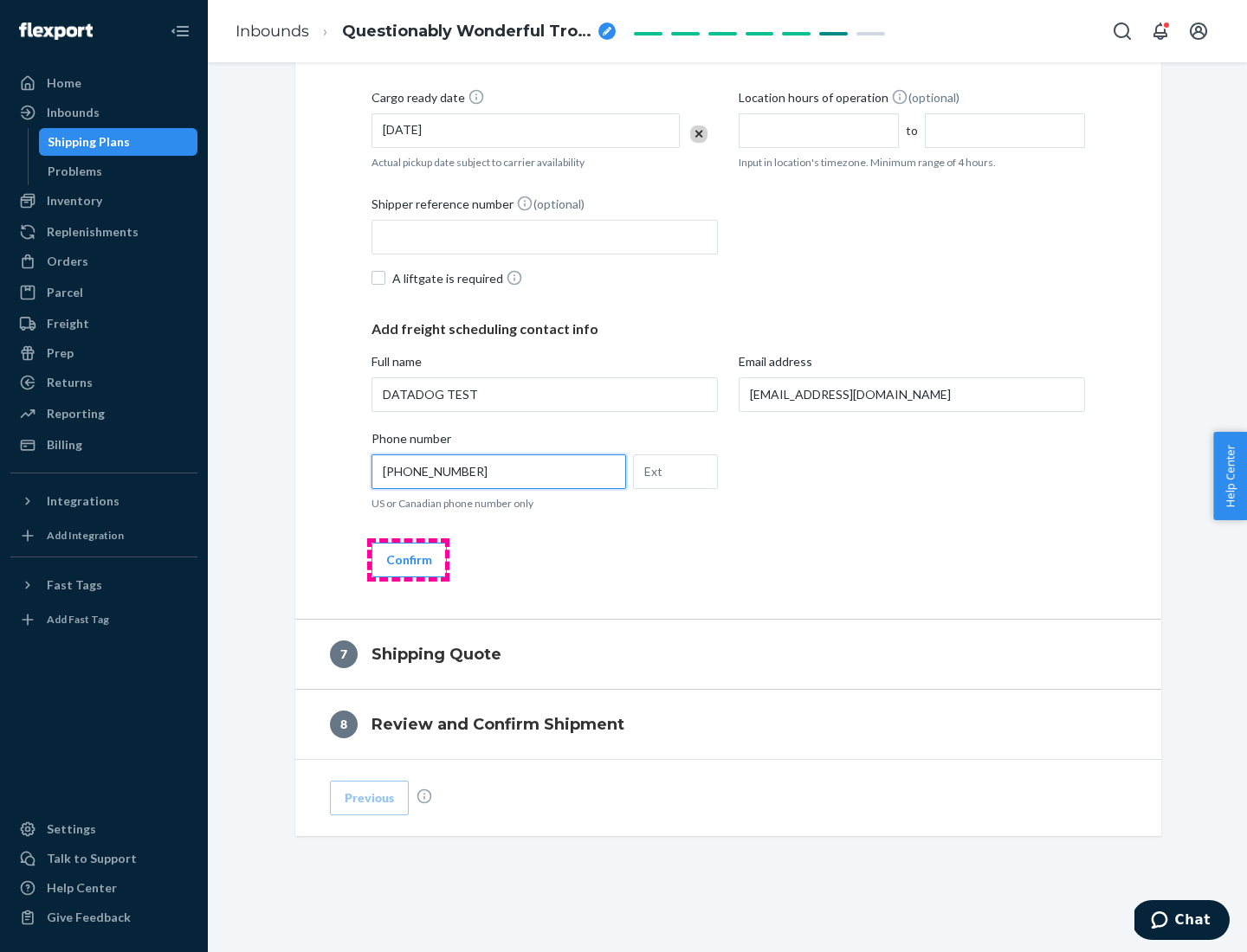
type input "[PHONE_NUMBER]"
click at [407, 559] on button "Confirm" at bounding box center [408, 560] width 75 height 34
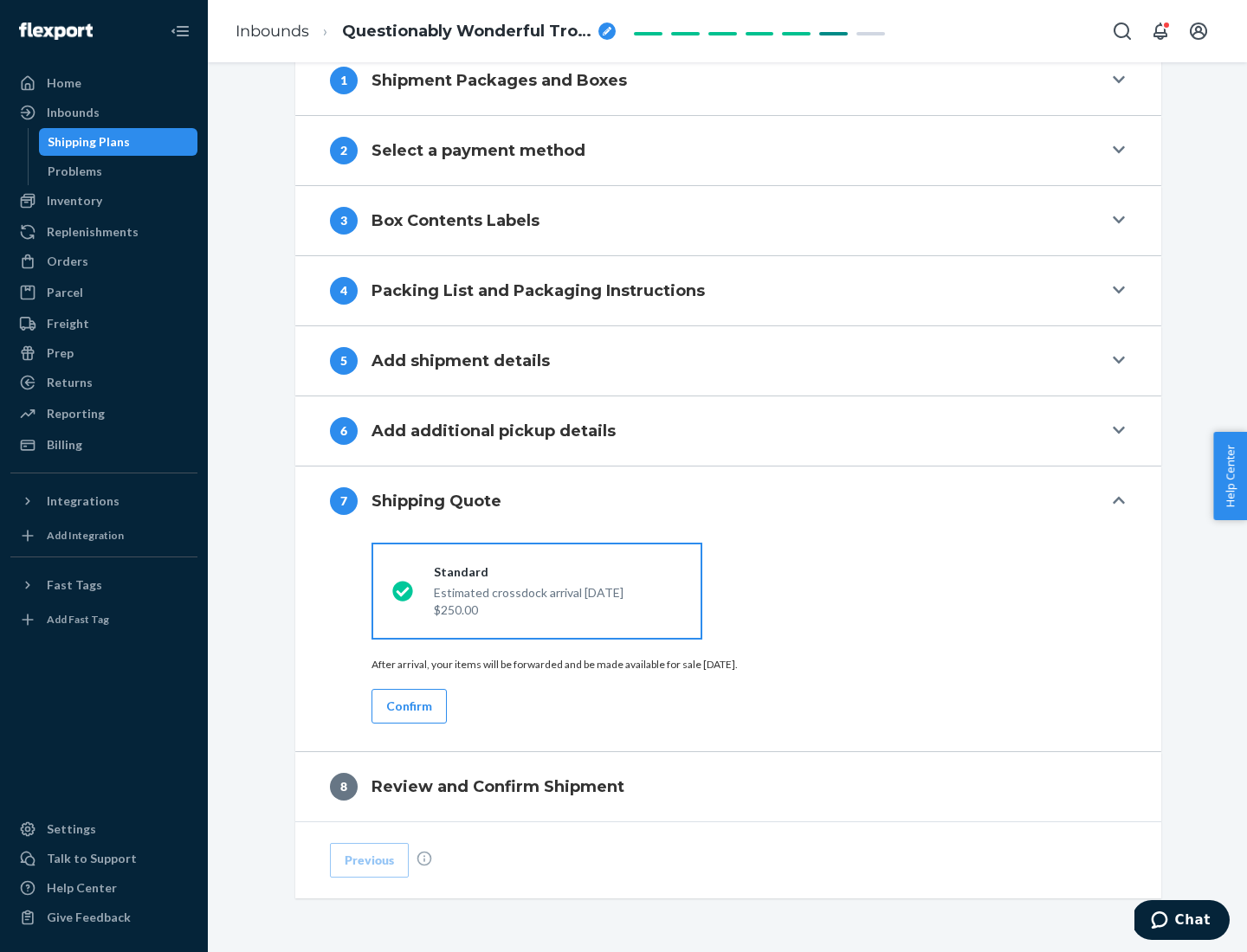
scroll to position [717, 0]
